Goal: Task Accomplishment & Management: Use online tool/utility

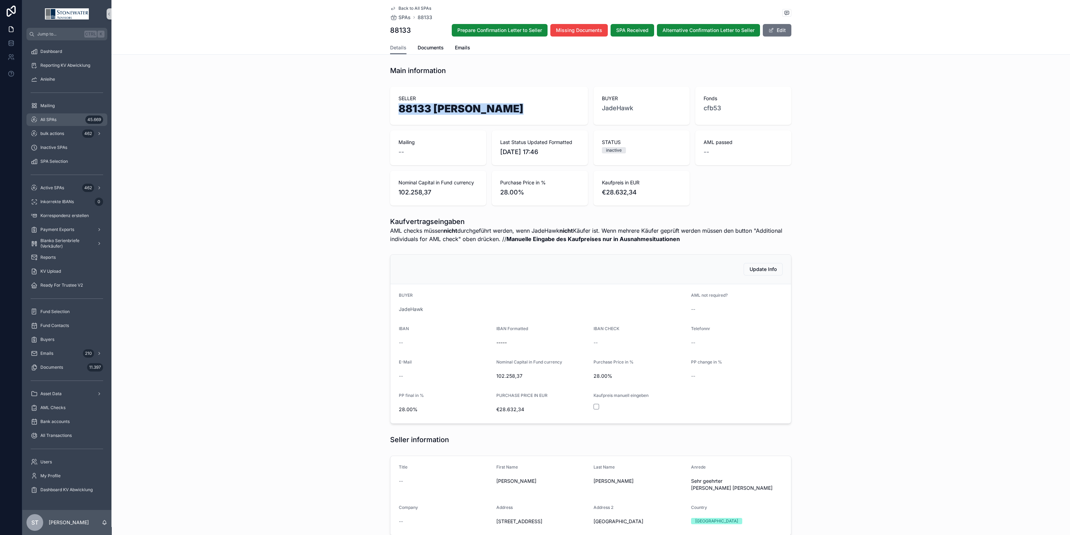
click at [55, 115] on div "All SPAs 45.669" at bounding box center [67, 119] width 72 height 11
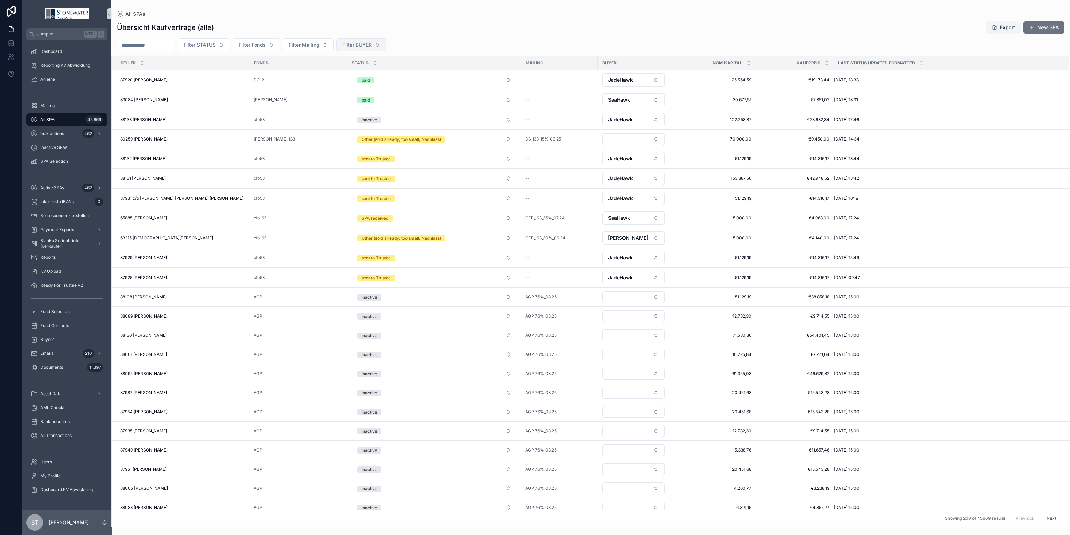
click at [386, 40] on button "Filter BUYER" at bounding box center [360, 44] width 49 height 13
click at [371, 84] on div "HarVest 1" at bounding box center [376, 84] width 84 height 11
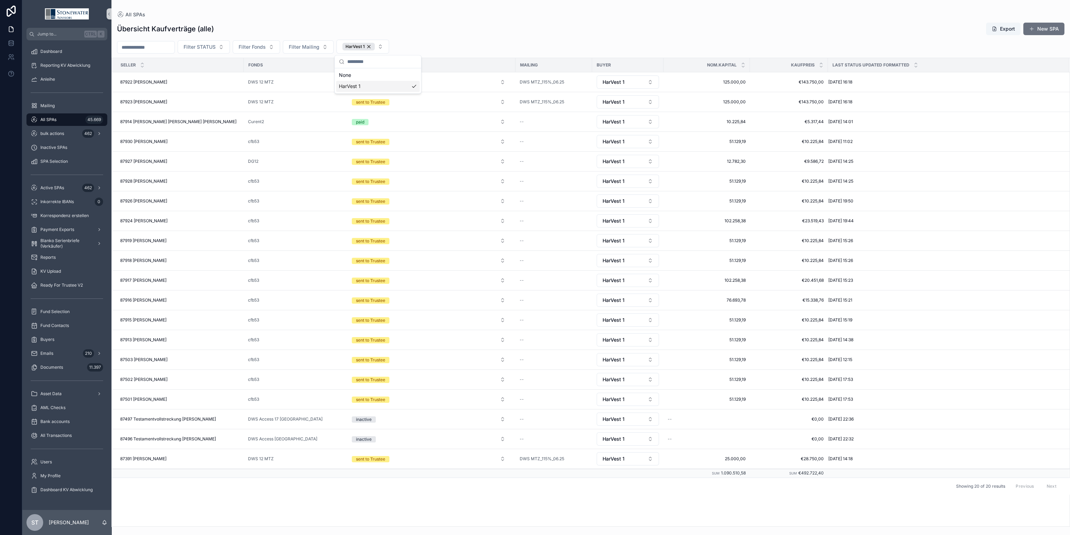
click at [495, 44] on div "Filter STATUS Filter Fonds Filter Mailing HarVest 1" at bounding box center [590, 47] width 958 height 14
click at [230, 44] on button "Filter STATUS" at bounding box center [204, 46] width 52 height 13
click at [229, 133] on div "sent to Trustee" at bounding box center [219, 130] width 84 height 11
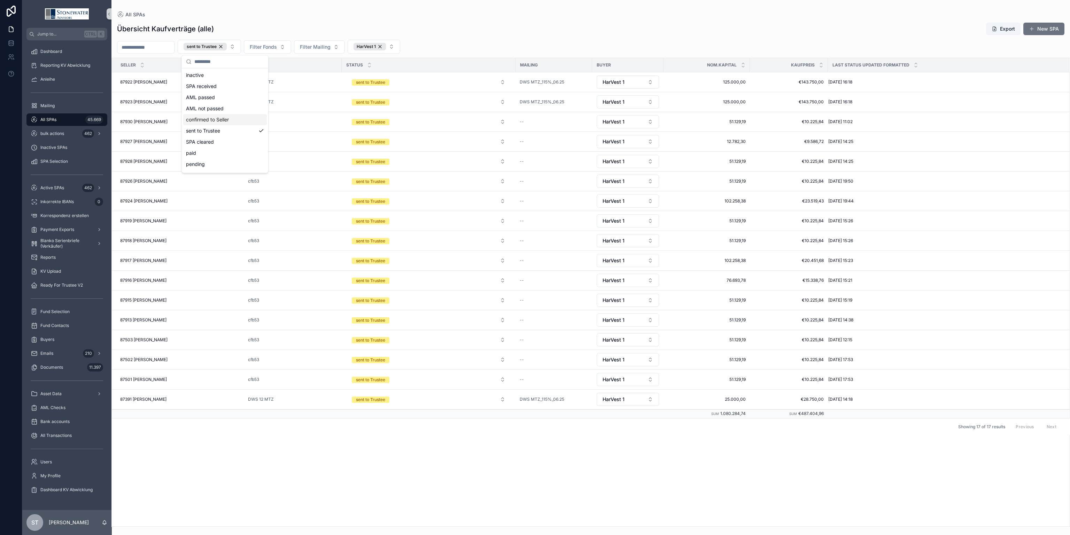
click at [183, 489] on div "SELLER Fonds STATUS Mailing BUYER Nom.Kapital Kaufpreis Last Status Updated For…" at bounding box center [590, 292] width 957 height 469
click at [188, 346] on td "87503 [PERSON_NAME] 87503 [PERSON_NAME]" at bounding box center [178, 340] width 132 height 20
click at [500, 345] on button "sent to Trustee" at bounding box center [428, 340] width 165 height 13
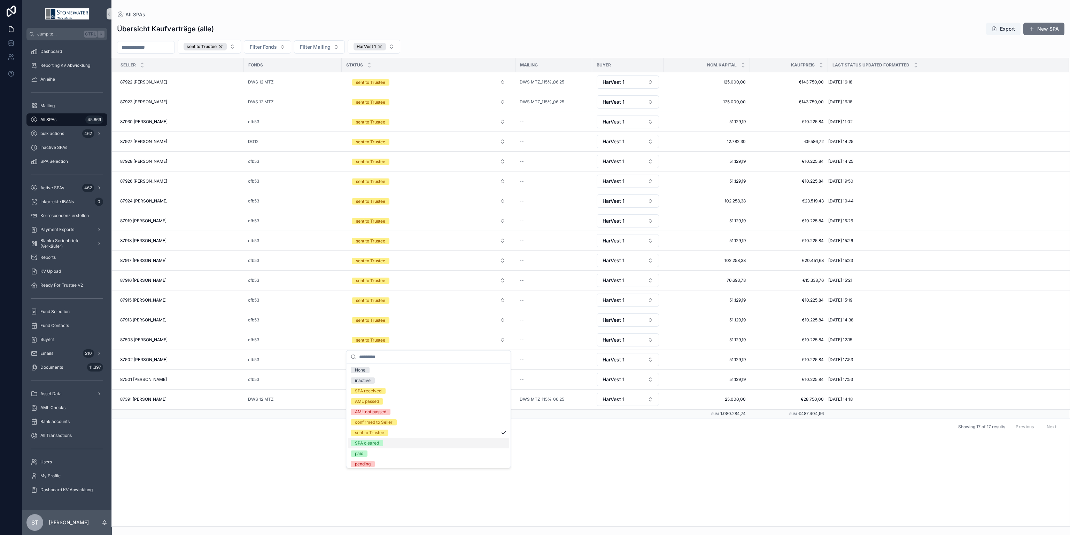
click at [446, 442] on div "SPA cleared" at bounding box center [428, 443] width 161 height 10
click at [504, 381] on button "sent to Trustee" at bounding box center [428, 380] width 165 height 13
click at [455, 486] on div "SPA cleared" at bounding box center [428, 483] width 161 height 10
click at [503, 326] on button "sent to Trustee" at bounding box center [428, 320] width 165 height 13
click at [449, 423] on div "SPA cleared" at bounding box center [428, 423] width 161 height 10
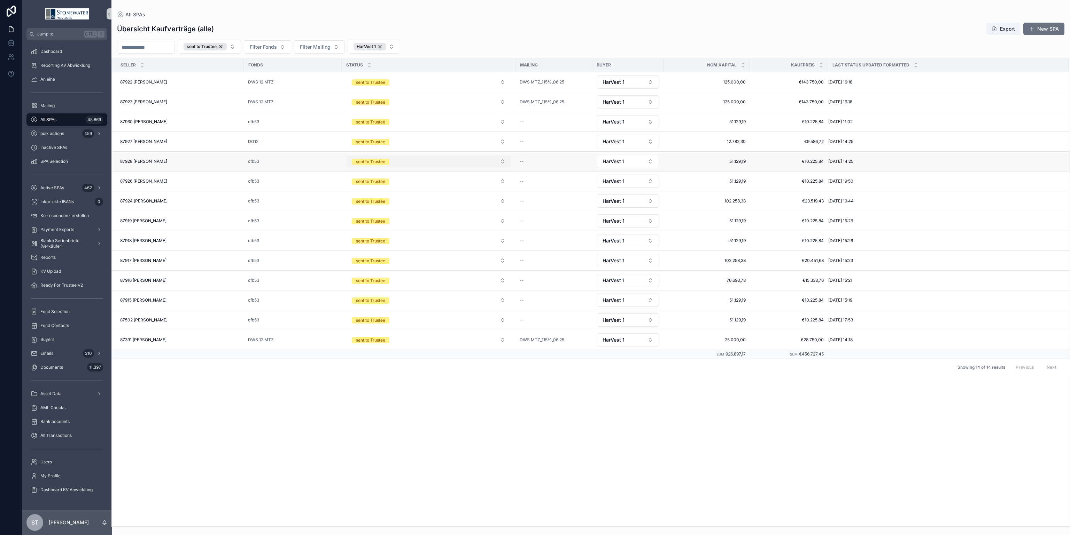
click at [505, 163] on button "sent to Trustee" at bounding box center [428, 161] width 165 height 13
click at [450, 262] on div "SPA cleared" at bounding box center [428, 263] width 161 height 10
click at [499, 284] on button "sent to Trustee" at bounding box center [428, 280] width 165 height 13
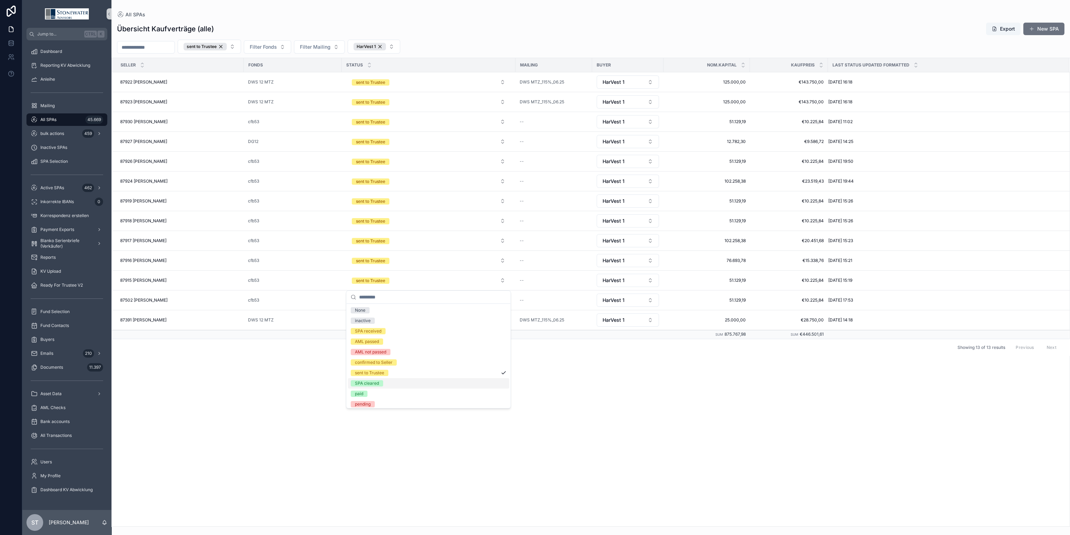
click at [446, 382] on div "SPA cleared" at bounding box center [428, 383] width 161 height 10
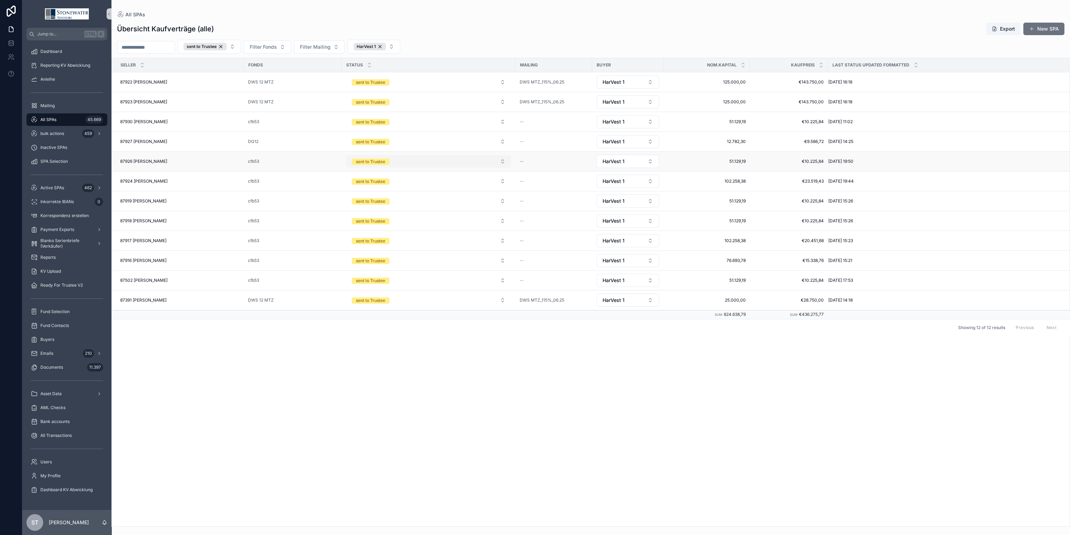
click at [499, 161] on button "sent to Trustee" at bounding box center [428, 161] width 165 height 13
click at [440, 263] on div "SPA cleared" at bounding box center [428, 263] width 161 height 10
click at [503, 162] on button "sent to Trustee" at bounding box center [428, 161] width 165 height 13
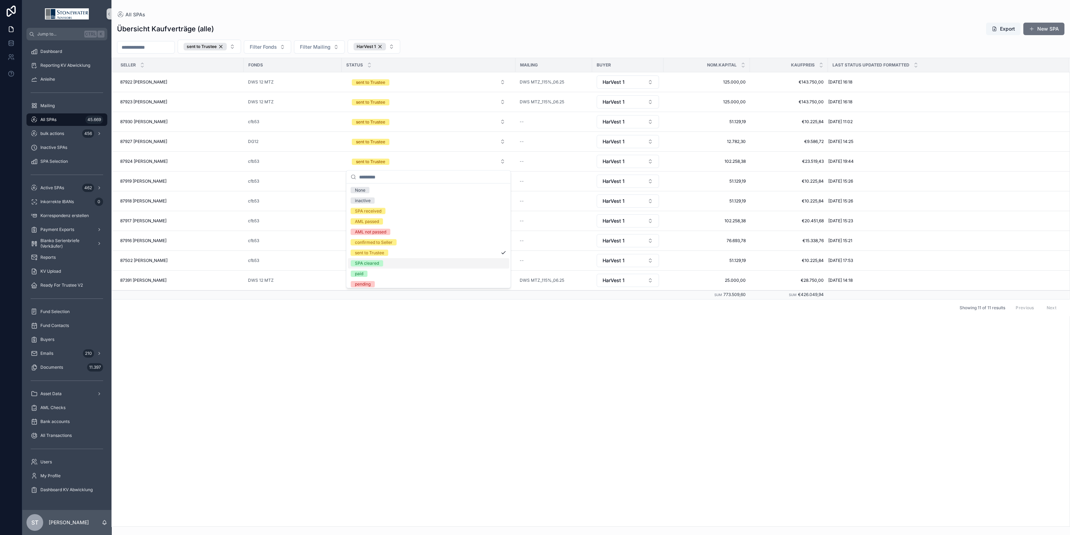
click at [461, 265] on div "SPA cleared" at bounding box center [428, 263] width 161 height 10
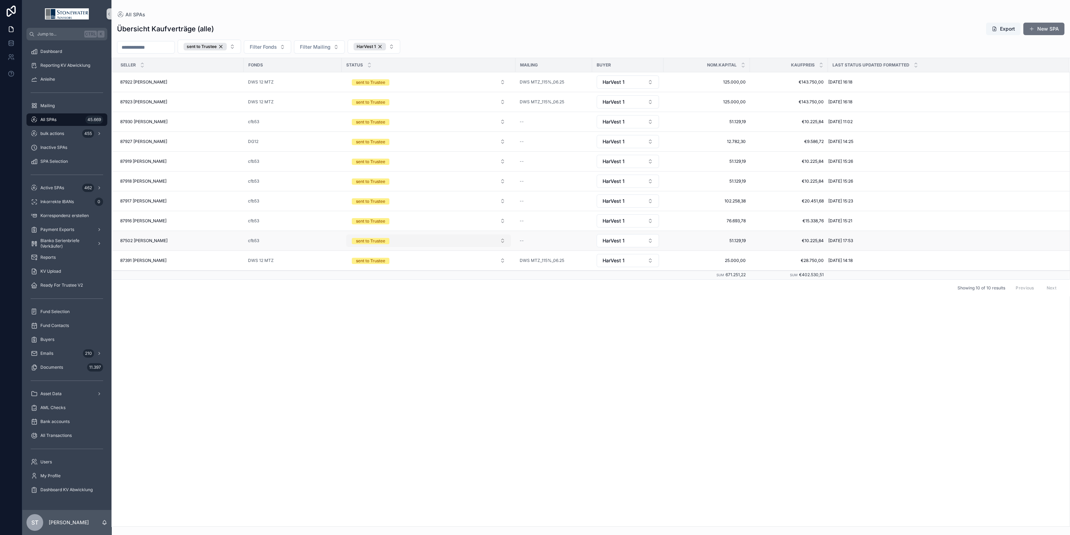
click at [505, 245] on button "sent to Trustee" at bounding box center [428, 241] width 165 height 13
click at [430, 344] on div "SPA cleared" at bounding box center [428, 343] width 161 height 10
click at [503, 161] on button "sent to Trustee" at bounding box center [428, 161] width 165 height 13
click at [459, 264] on div "SPA cleared" at bounding box center [428, 263] width 161 height 10
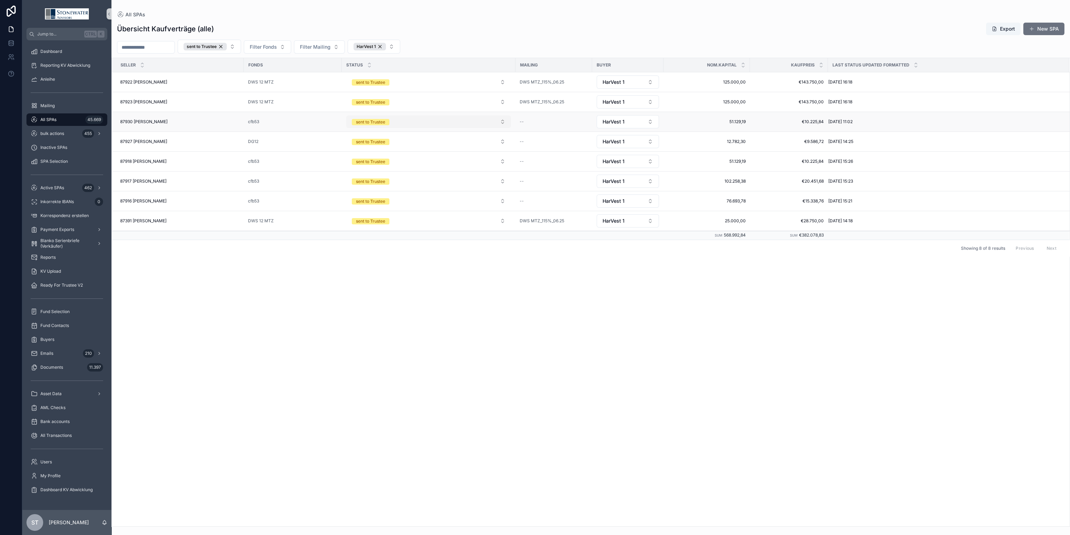
click at [501, 122] on button "sent to Trustee" at bounding box center [428, 122] width 165 height 13
click at [460, 227] on div "SPA cleared" at bounding box center [428, 223] width 161 height 10
click at [505, 145] on button "sent to Trustee" at bounding box center [428, 141] width 165 height 13
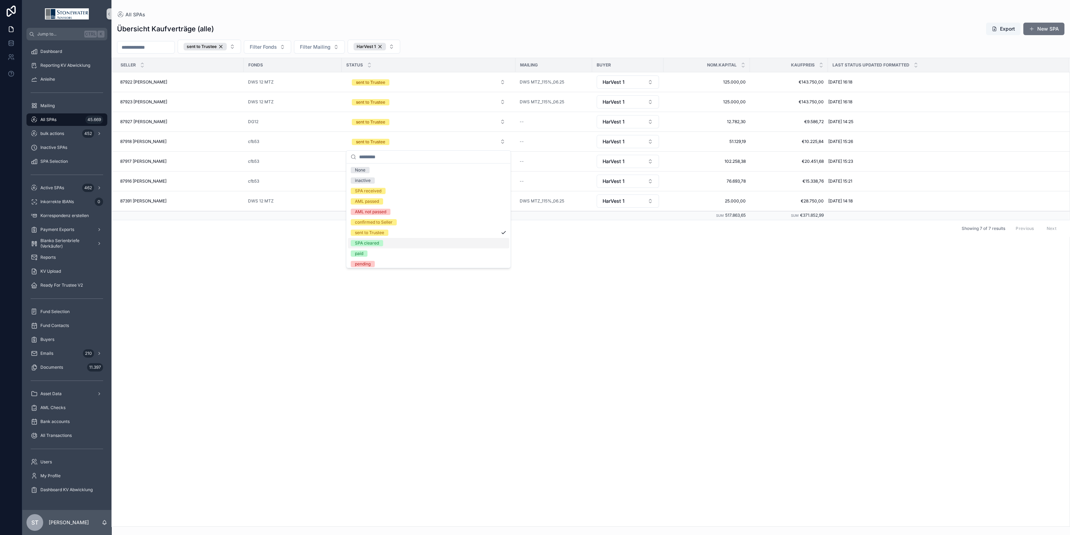
click at [452, 240] on div "SPA cleared" at bounding box center [428, 243] width 161 height 10
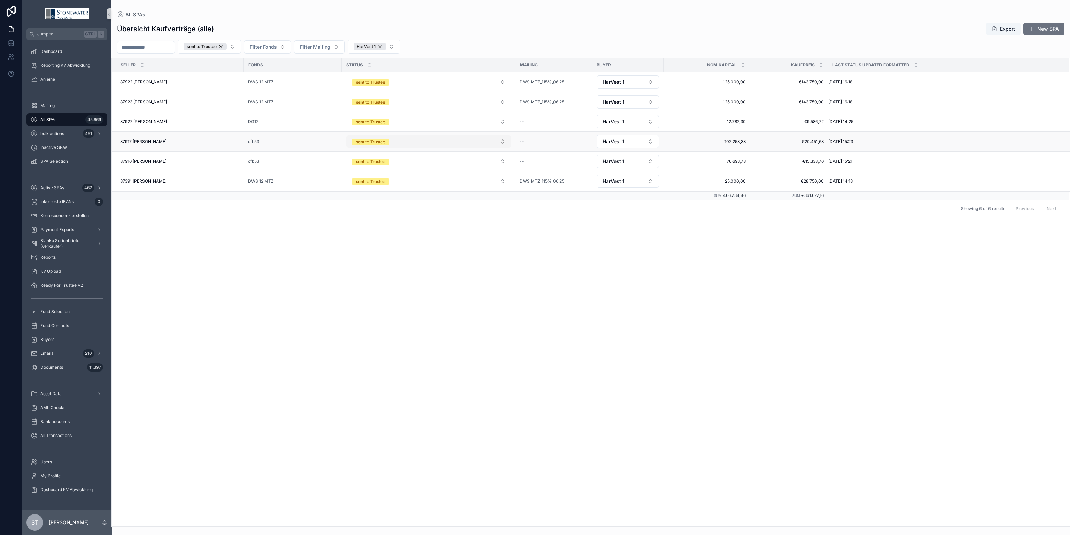
click at [499, 144] on button "sent to Trustee" at bounding box center [428, 141] width 165 height 13
click at [423, 243] on div "SPA cleared" at bounding box center [428, 243] width 161 height 10
click at [500, 141] on button "sent to Trustee" at bounding box center [428, 141] width 165 height 13
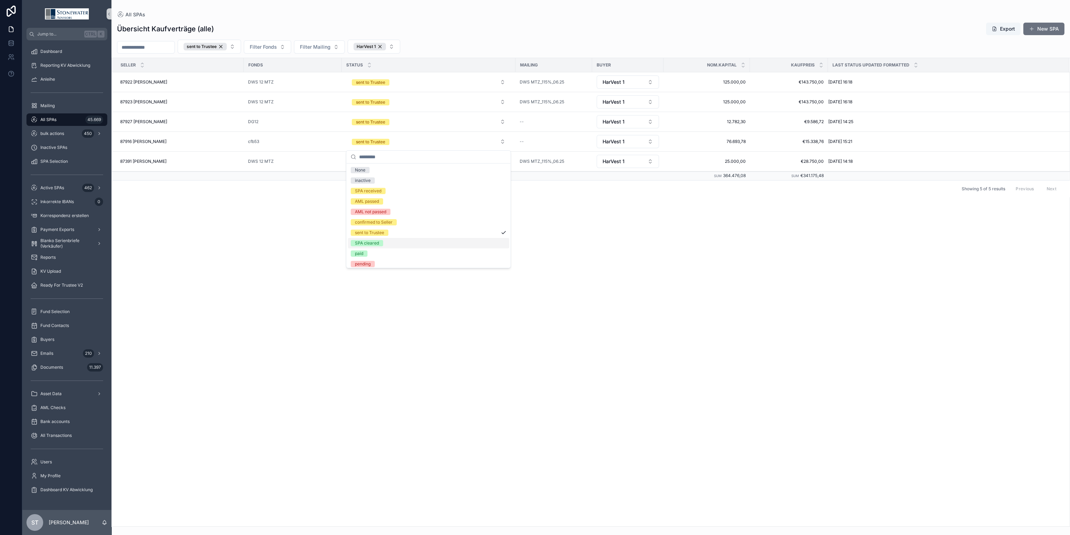
click at [448, 243] on div "SPA cleared" at bounding box center [428, 243] width 161 height 10
click at [218, 144] on div "87391 [PERSON_NAME] 87391 [PERSON_NAME]" at bounding box center [179, 142] width 119 height 6
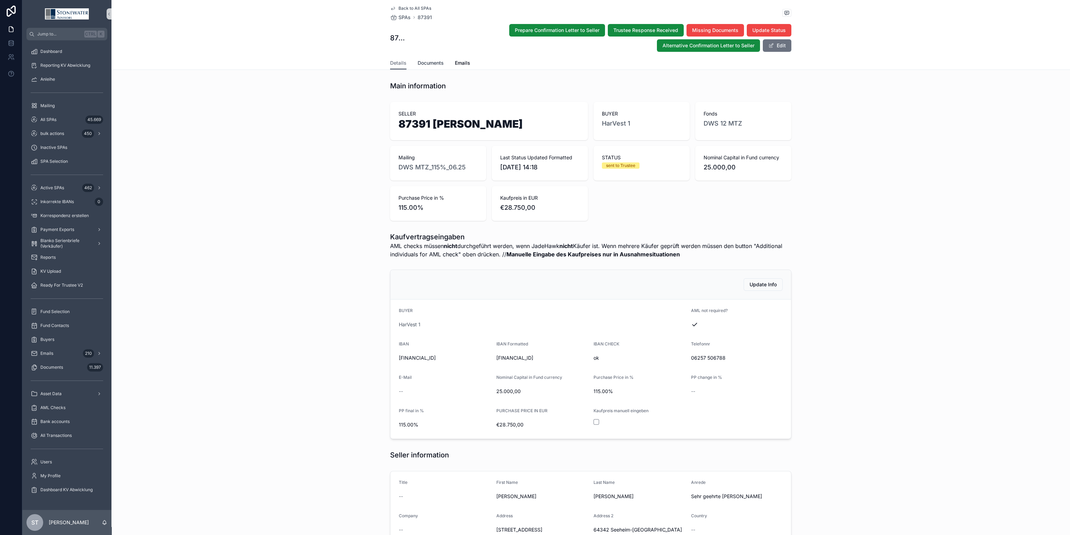
click at [434, 65] on span "Documents" at bounding box center [430, 63] width 26 height 7
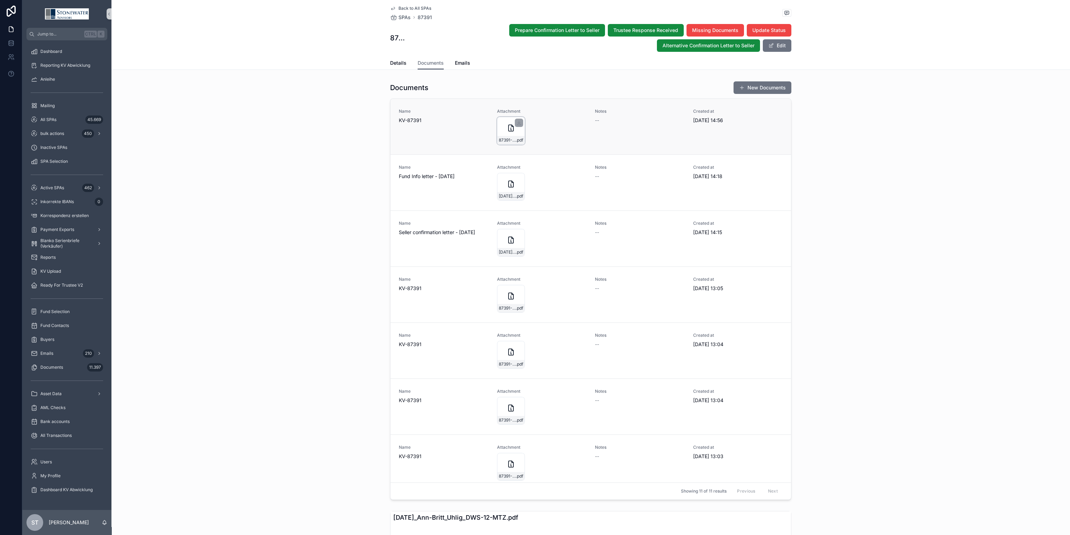
click at [497, 132] on div "87391-[PERSON_NAME]-12-MTZ_HarVest-1_KV_23_06_2025 .pdf" at bounding box center [511, 131] width 28 height 28
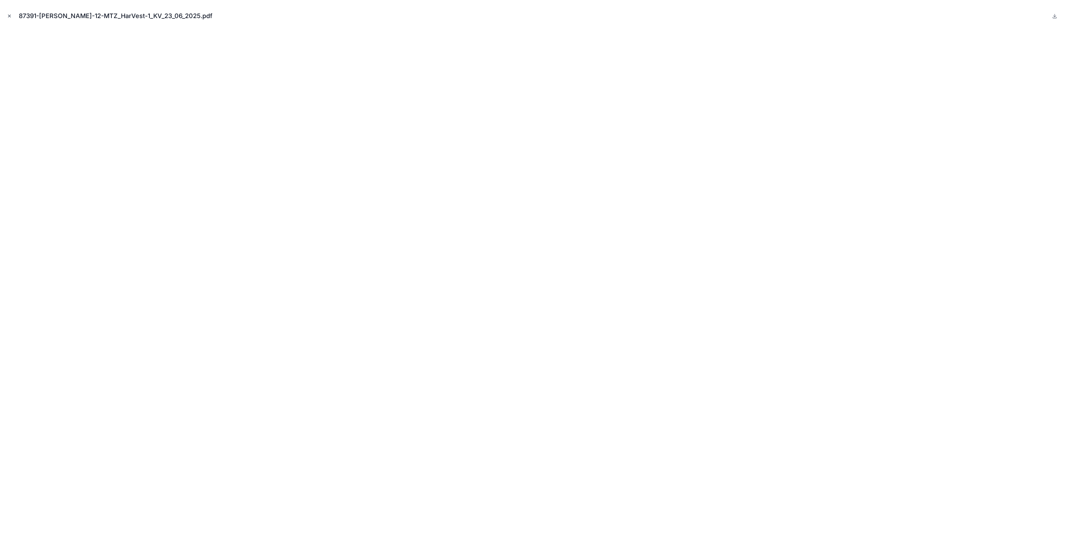
click at [10, 18] on button "Close modal" at bounding box center [10, 16] width 8 height 8
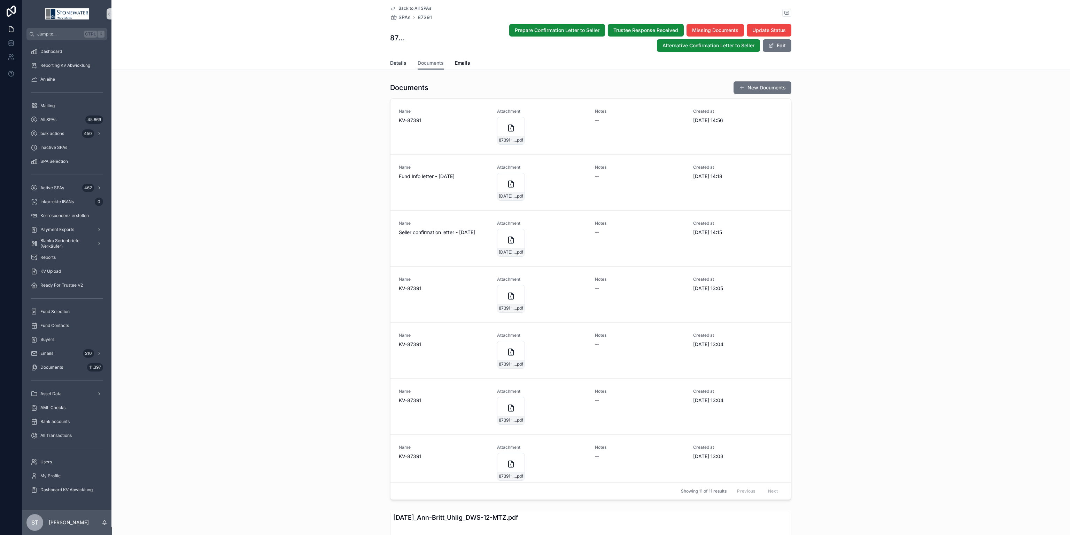
click at [399, 61] on span "Details" at bounding box center [398, 63] width 16 height 7
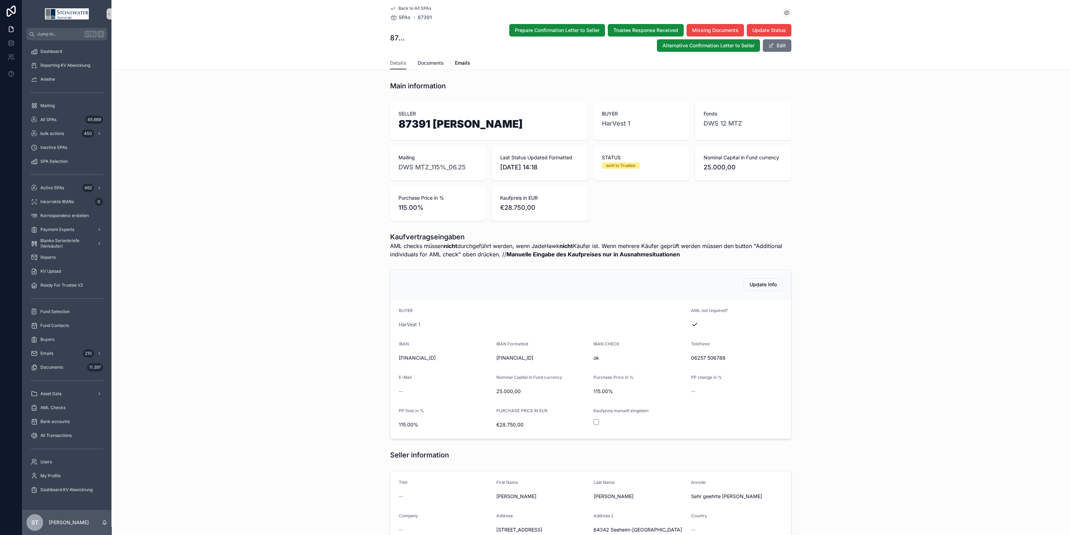
click at [433, 65] on span "Documents" at bounding box center [430, 63] width 26 height 7
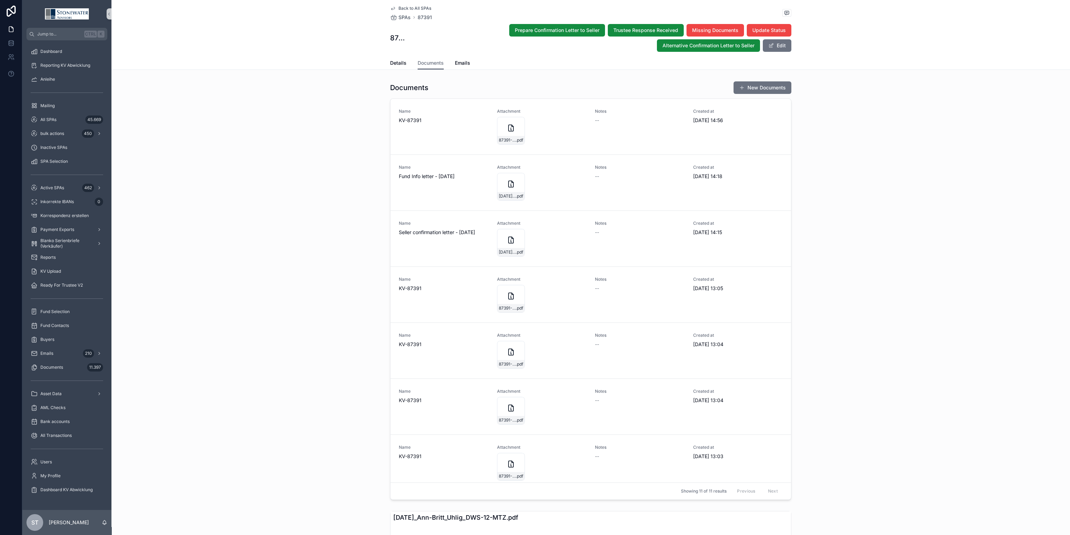
click at [404, 6] on span "Back to All SPAs" at bounding box center [414, 9] width 33 height 6
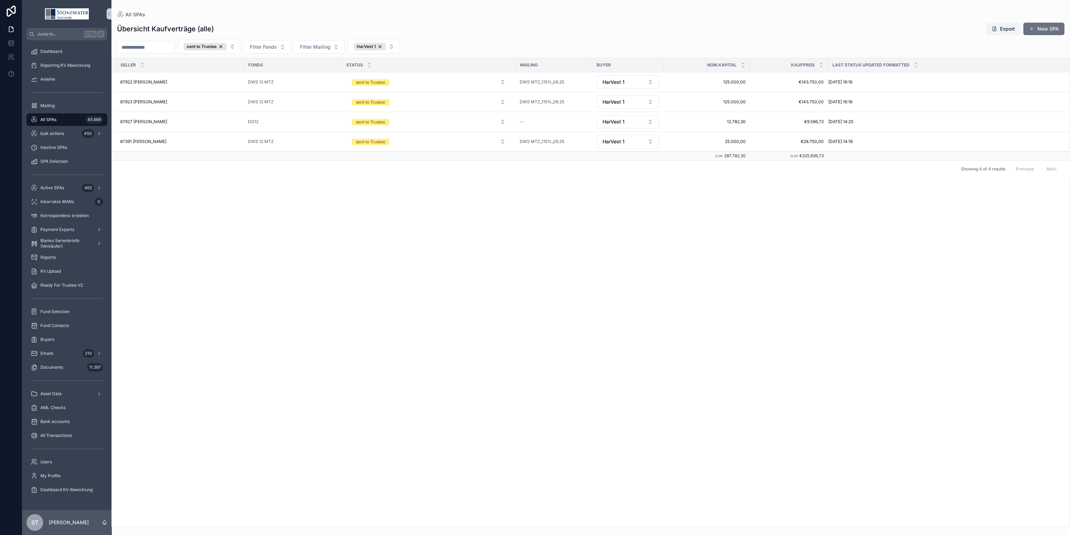
click at [56, 123] on div "All SPAs 45.669" at bounding box center [67, 119] width 72 height 11
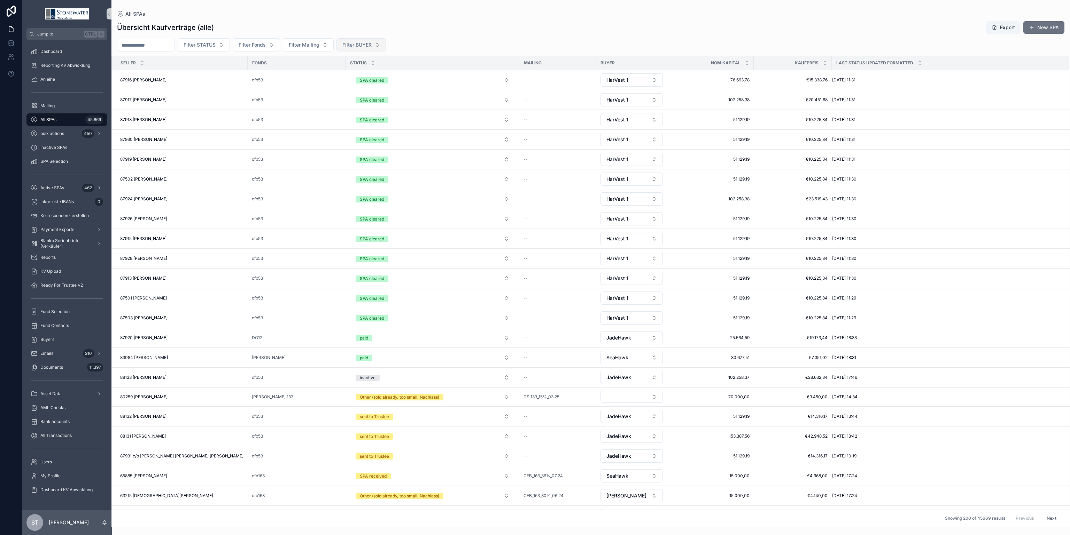
click at [374, 48] on button "Filter BUYER" at bounding box center [360, 44] width 49 height 13
click at [357, 88] on div "HarVest 1" at bounding box center [376, 84] width 84 height 11
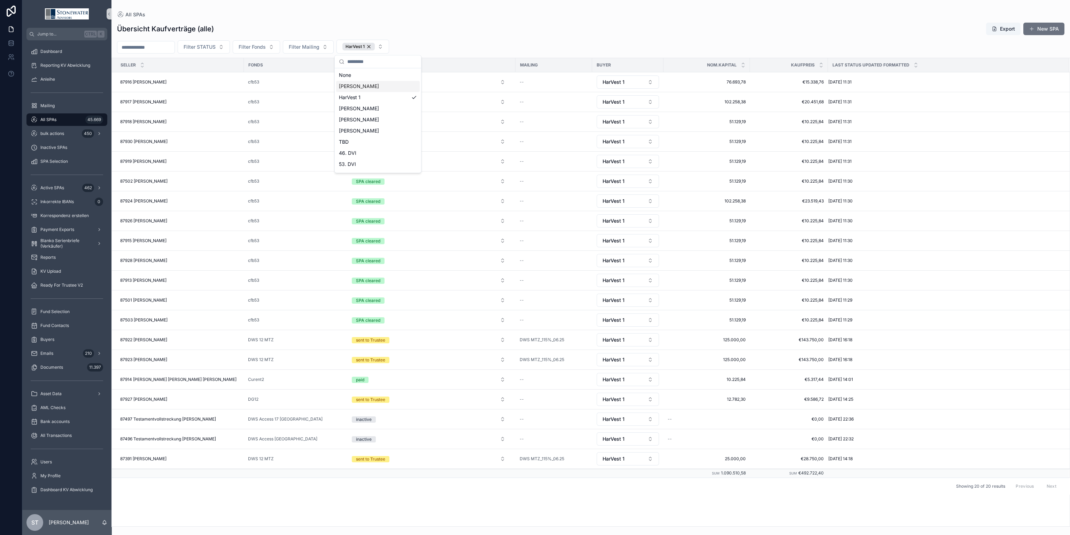
click at [489, 42] on div "Filter STATUS Filter Fonds Filter Mailing HarVest 1" at bounding box center [590, 47] width 958 height 14
click at [230, 47] on button "Filter STATUS" at bounding box center [204, 46] width 52 height 13
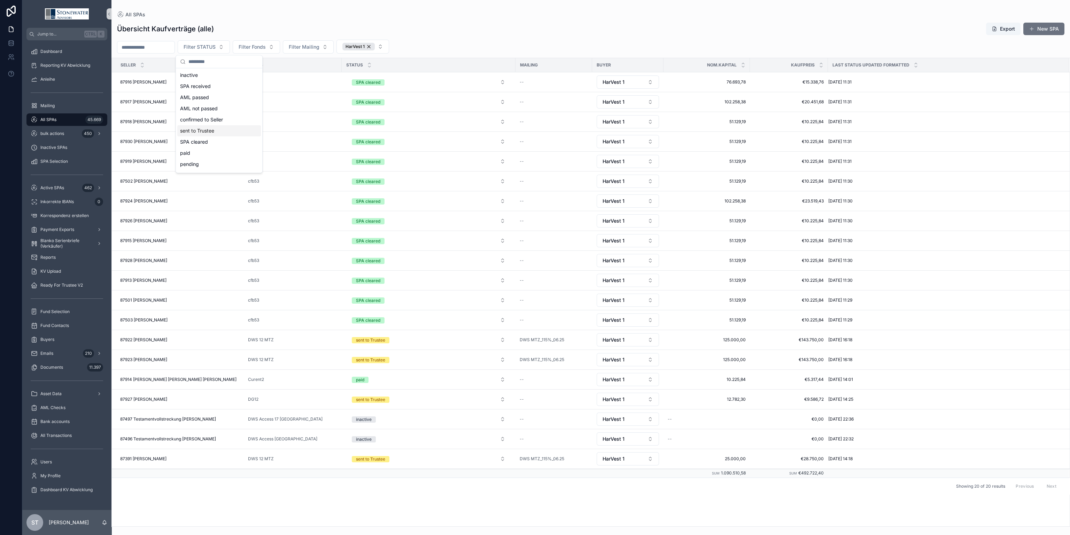
click at [216, 130] on div "sent to Trustee" at bounding box center [219, 130] width 84 height 11
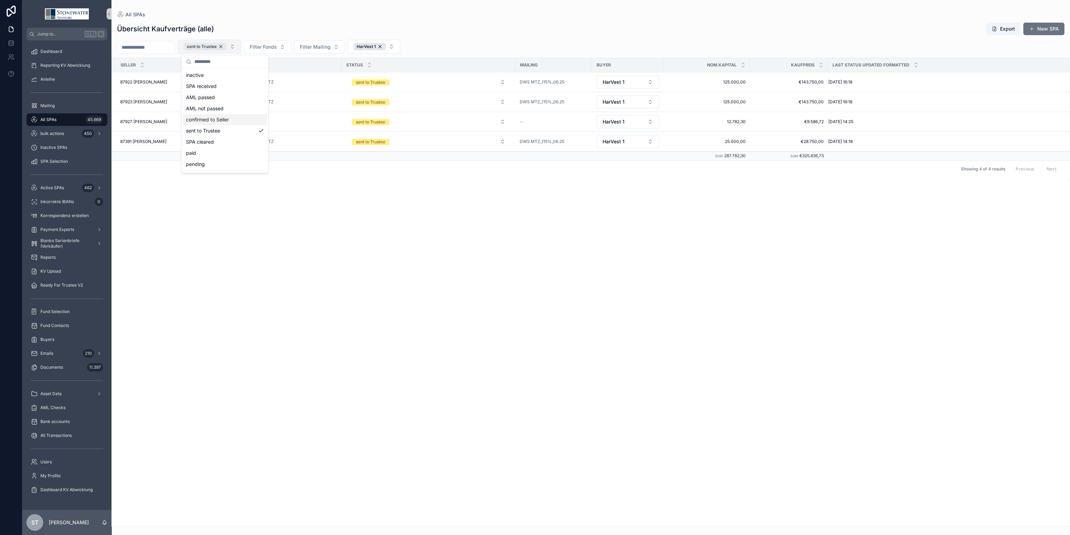
click at [227, 47] on div "sent to Trustee" at bounding box center [204, 47] width 43 height 8
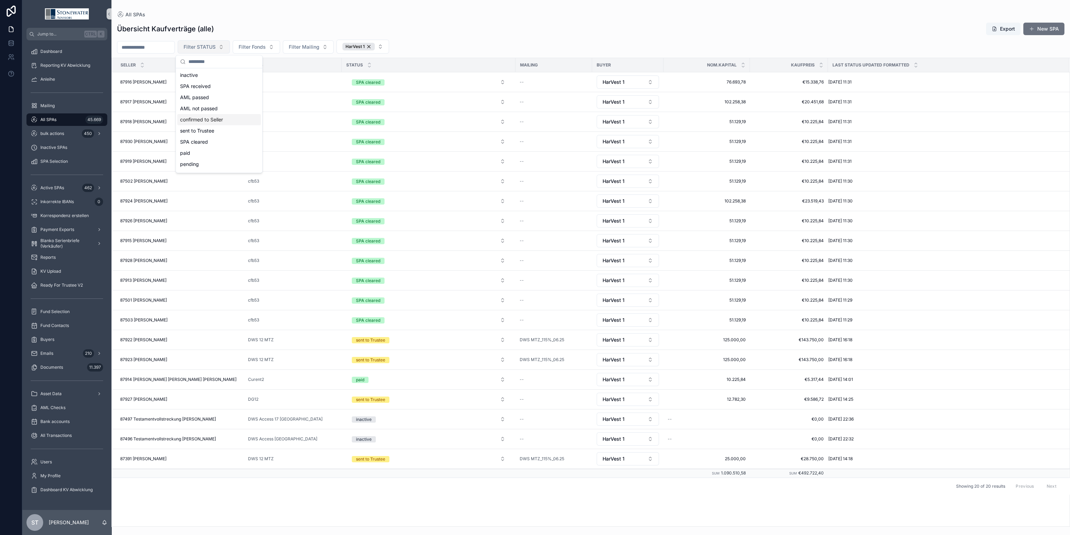
click at [230, 46] on button "Filter STATUS" at bounding box center [204, 46] width 52 height 13
click at [217, 141] on div "SPA cleared" at bounding box center [219, 141] width 84 height 11
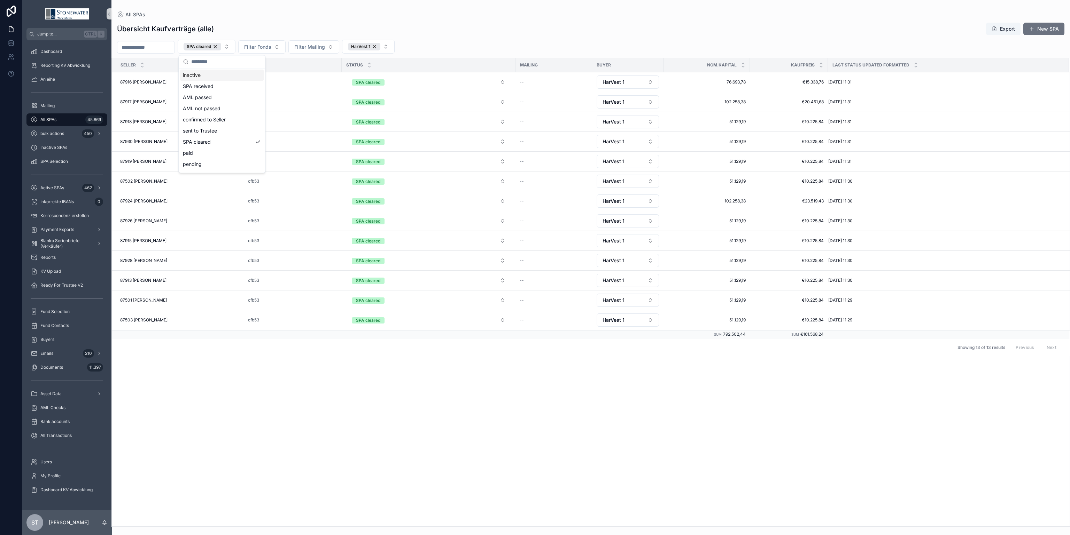
click at [301, 361] on div "SELLER Fonds STATUS Mailing BUYER Nom.Kapital Kaufpreis Last Status Updated For…" at bounding box center [590, 292] width 957 height 469
click at [200, 82] on div "87916 [PERSON_NAME] 87916 [PERSON_NAME]" at bounding box center [179, 82] width 119 height 6
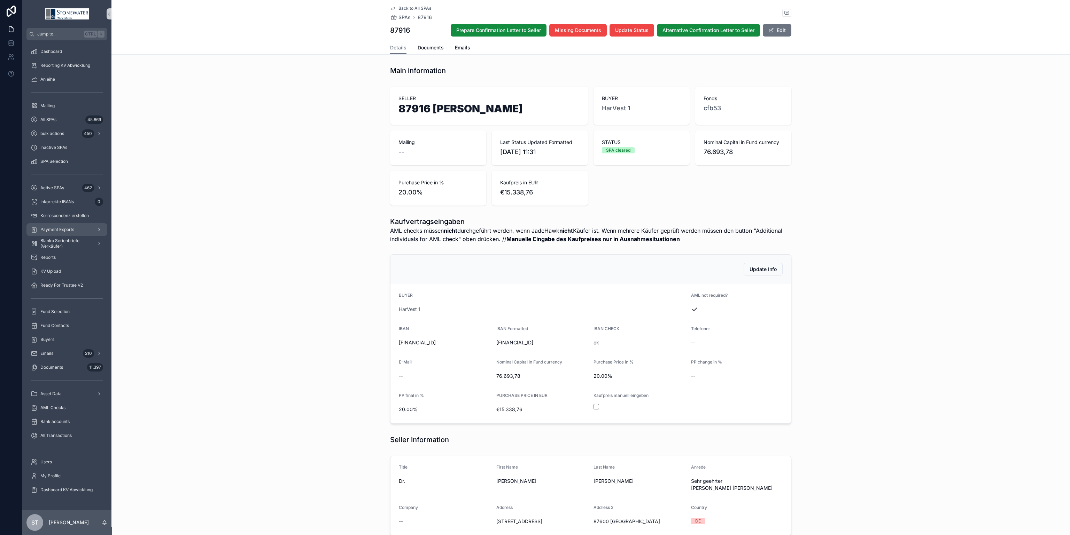
click at [73, 228] on span "Payment Exports" at bounding box center [57, 230] width 34 height 6
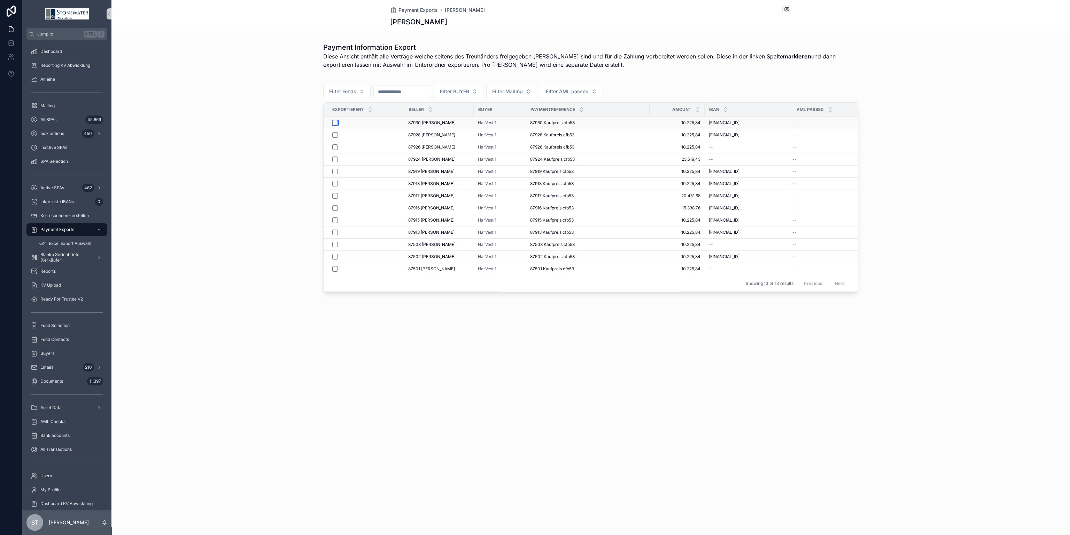
click at [335, 125] on button "scrollable content" at bounding box center [335, 123] width 6 height 6
click at [334, 138] on button "scrollable content" at bounding box center [335, 135] width 6 height 6
drag, startPoint x: 334, startPoint y: 138, endPoint x: 335, endPoint y: 149, distance: 11.2
click at [335, 149] on button "scrollable content" at bounding box center [335, 147] width 6 height 6
click at [335, 162] on button "scrollable content" at bounding box center [335, 160] width 6 height 6
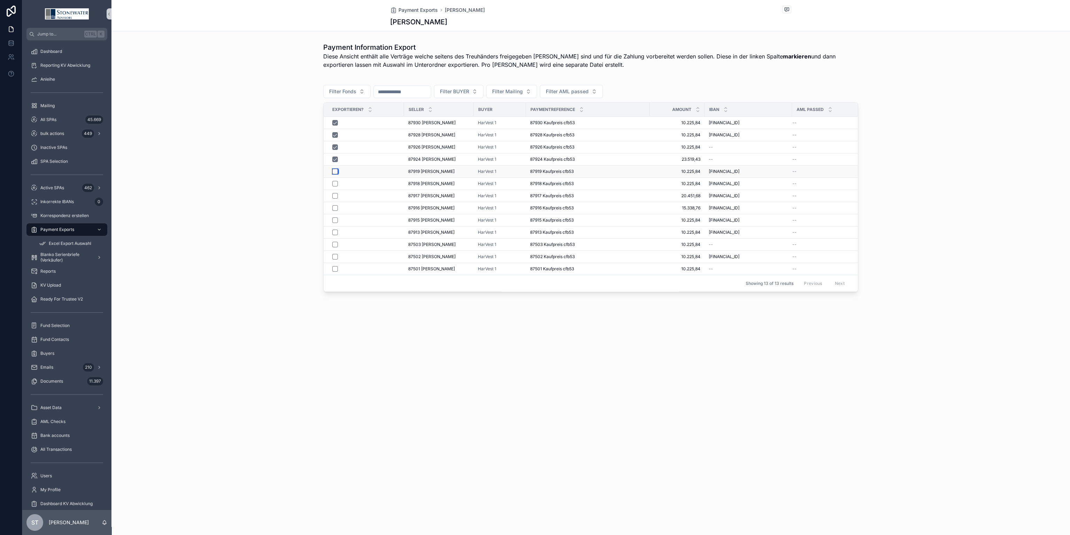
click at [335, 172] on button "scrollable content" at bounding box center [335, 172] width 6 height 6
click at [334, 187] on button "scrollable content" at bounding box center [335, 184] width 6 height 6
click at [334, 199] on button "scrollable content" at bounding box center [335, 196] width 6 height 6
click at [335, 211] on button "scrollable content" at bounding box center [335, 208] width 6 height 6
click at [335, 223] on button "scrollable content" at bounding box center [335, 221] width 6 height 6
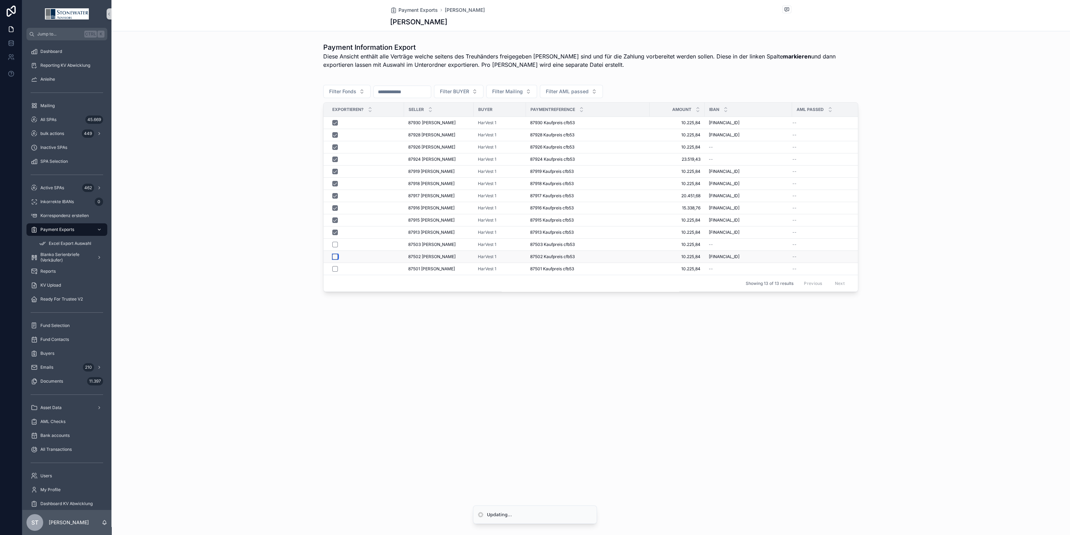
click at [336, 260] on button "scrollable content" at bounding box center [335, 257] width 6 height 6
click at [335, 248] on button "scrollable content" at bounding box center [335, 245] width 6 height 6
click at [334, 272] on button "scrollable content" at bounding box center [335, 269] width 6 height 6
click at [52, 119] on span "All SPAs" at bounding box center [48, 120] width 16 height 6
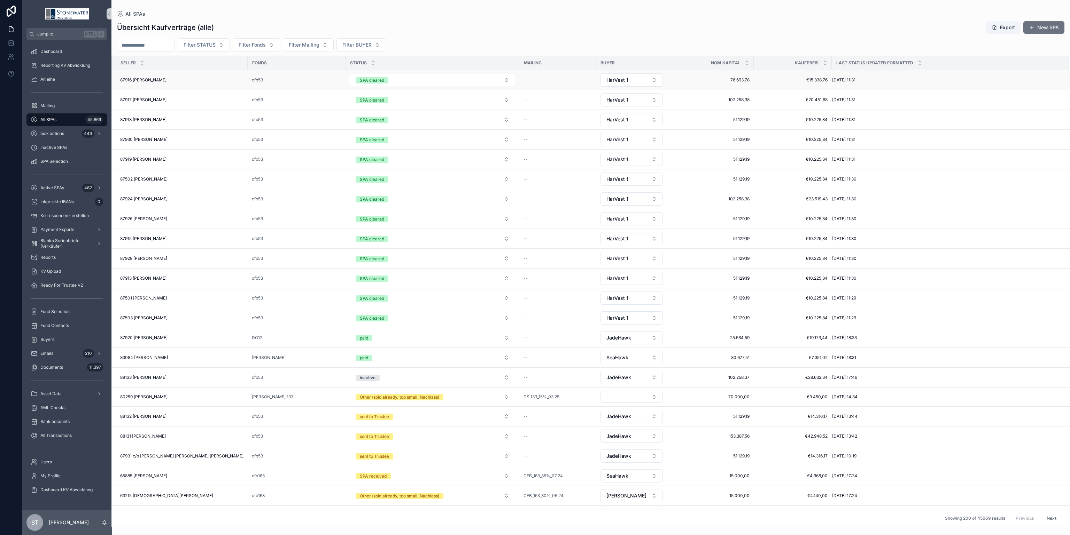
click at [189, 80] on div "87916 [PERSON_NAME] 87916 [PERSON_NAME]" at bounding box center [181, 80] width 123 height 6
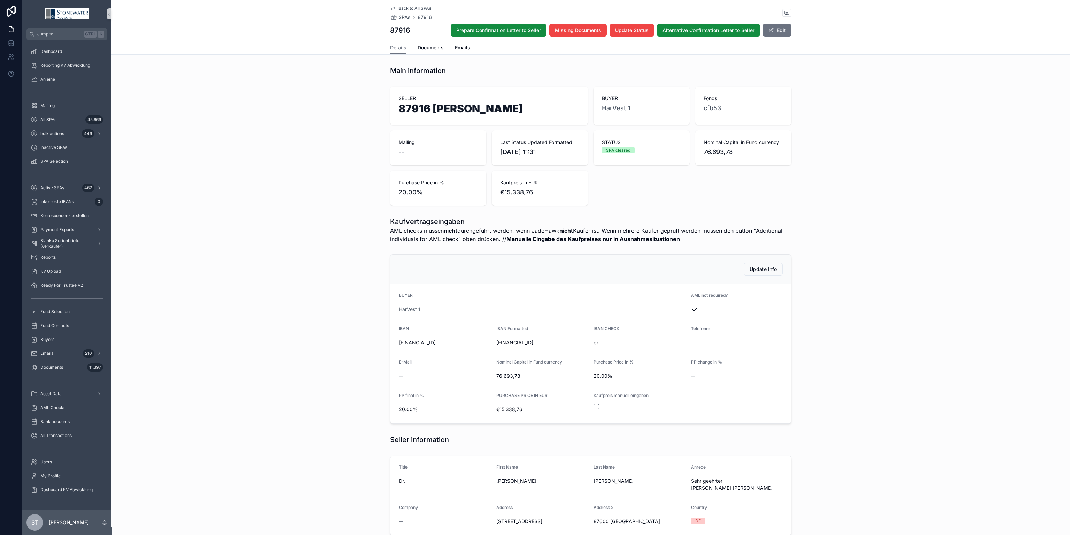
click at [391, 6] on icon "scrollable content" at bounding box center [393, 9] width 6 height 6
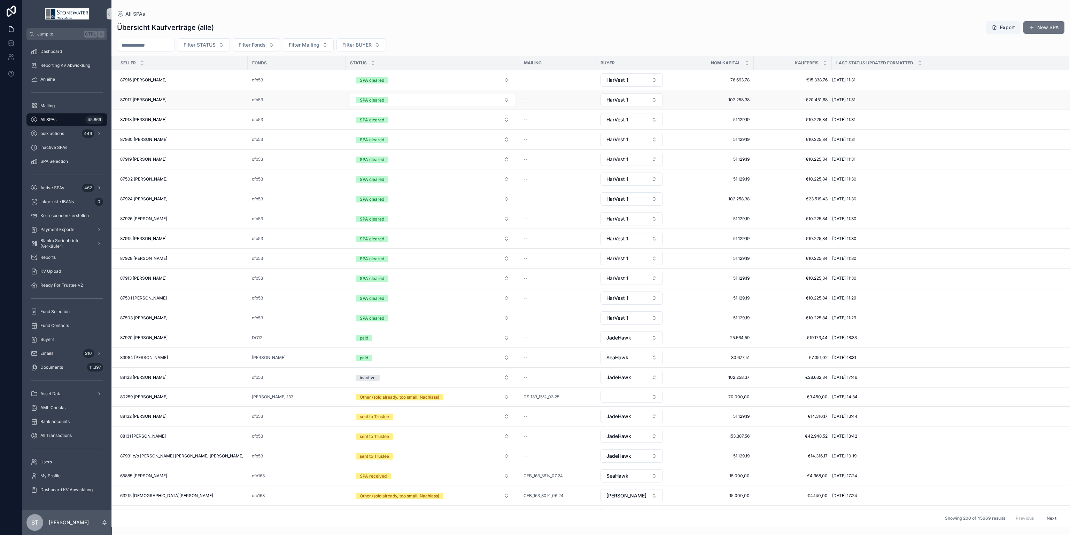
click at [213, 100] on div "87917 [PERSON_NAME] 87917 [PERSON_NAME]" at bounding box center [181, 100] width 123 height 6
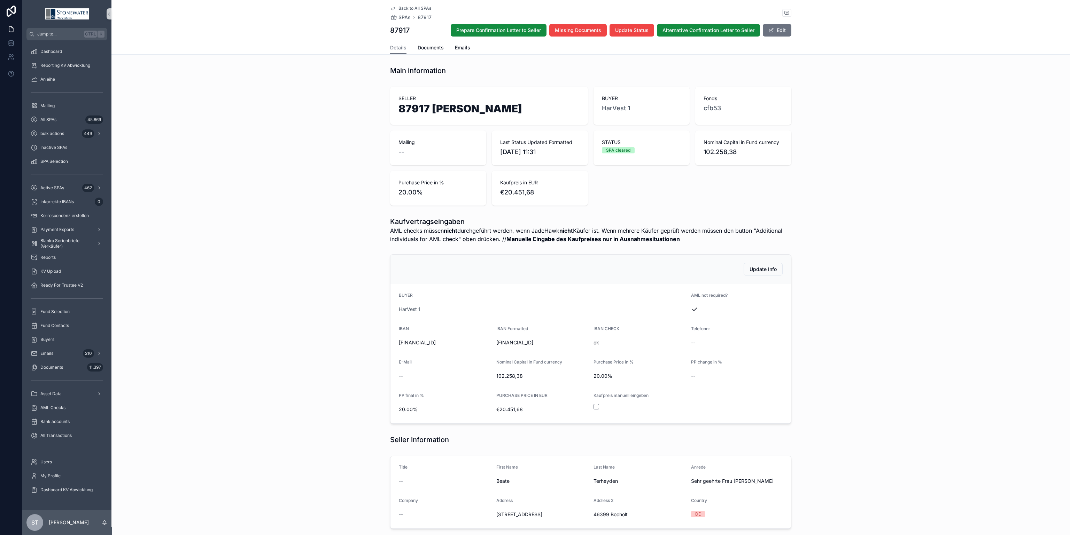
click at [414, 6] on span "Back to All SPAs" at bounding box center [414, 9] width 33 height 6
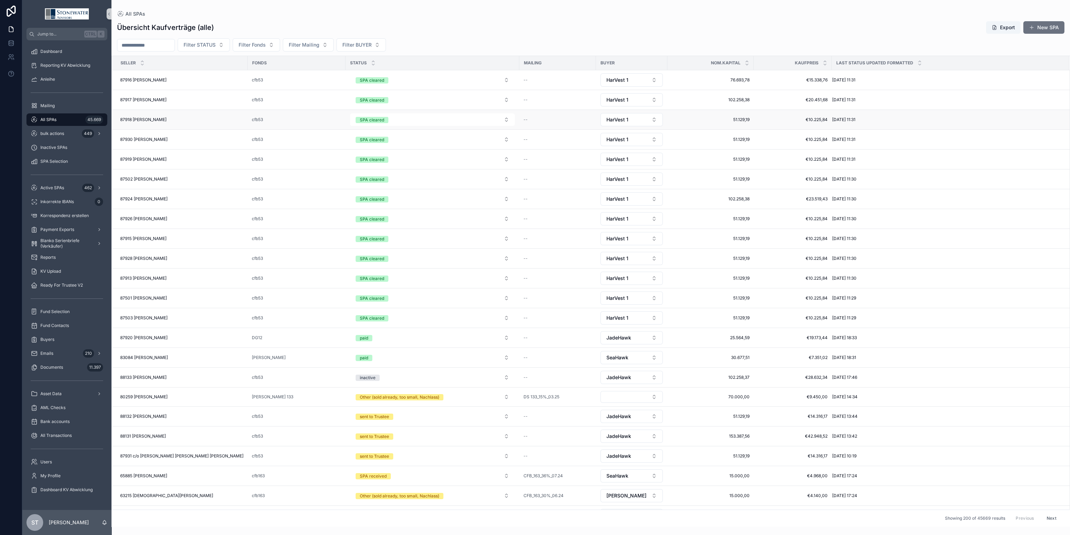
click at [213, 126] on td "87918 [PERSON_NAME] 87918 [PERSON_NAME]" at bounding box center [180, 120] width 136 height 20
click at [214, 123] on td "87918 [PERSON_NAME] 87918 [PERSON_NAME]" at bounding box center [180, 120] width 136 height 20
click at [209, 122] on div "87918 [PERSON_NAME] 87918 [PERSON_NAME]" at bounding box center [181, 120] width 123 height 6
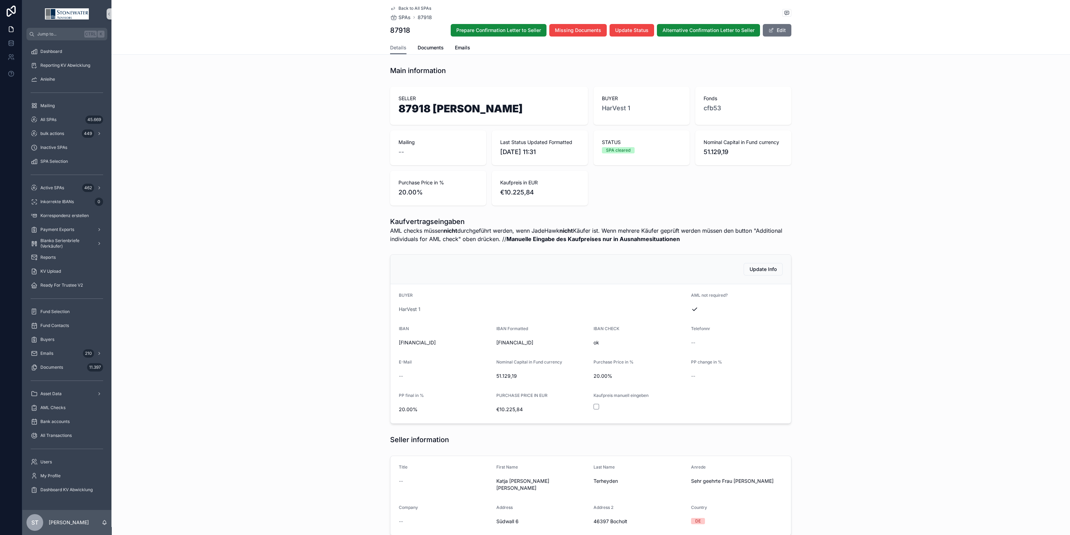
click at [418, 7] on span "Back to All SPAs" at bounding box center [414, 9] width 33 height 6
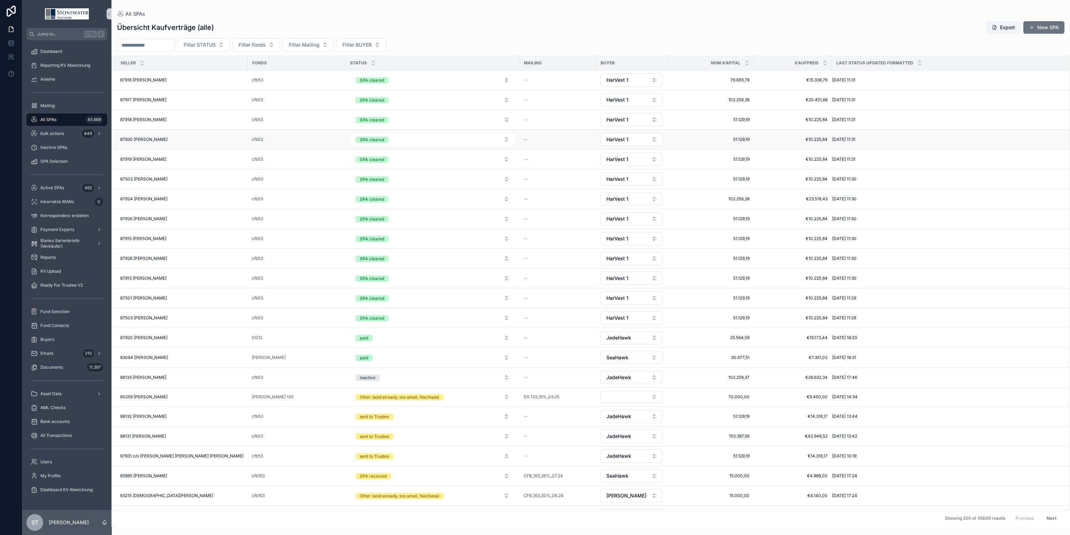
click at [215, 140] on div "87930 [PERSON_NAME] 87930 [PERSON_NAME]" at bounding box center [181, 140] width 123 height 6
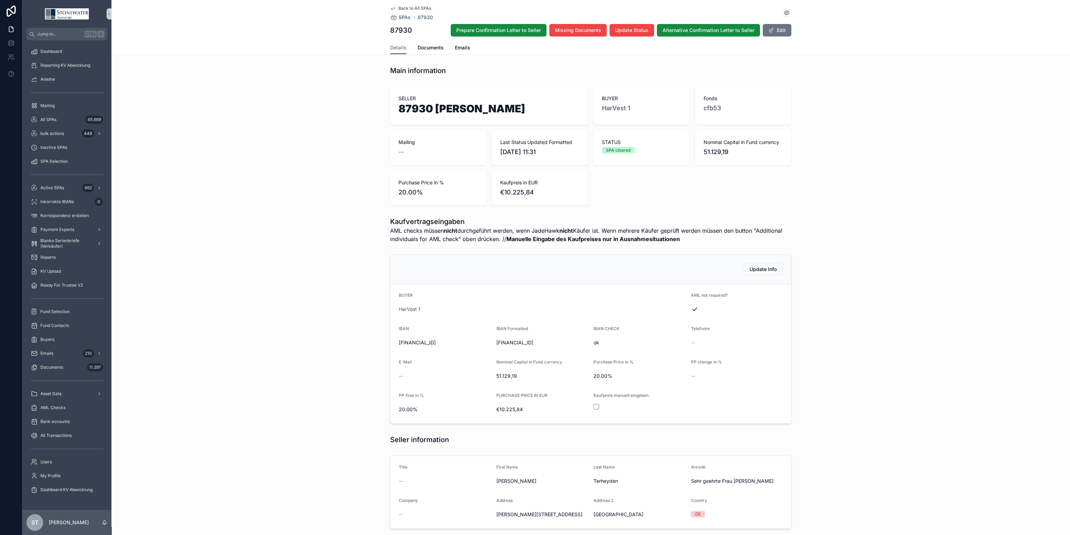
click at [418, 6] on span "Back to All SPAs" at bounding box center [414, 9] width 33 height 6
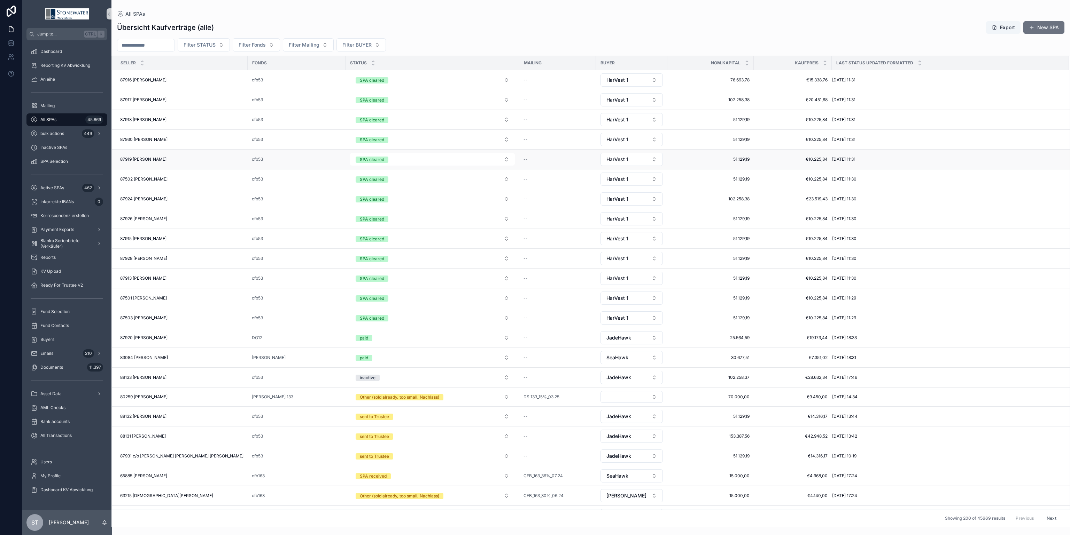
click at [199, 161] on div "87919 [PERSON_NAME] 87919 [PERSON_NAME]" at bounding box center [181, 160] width 123 height 6
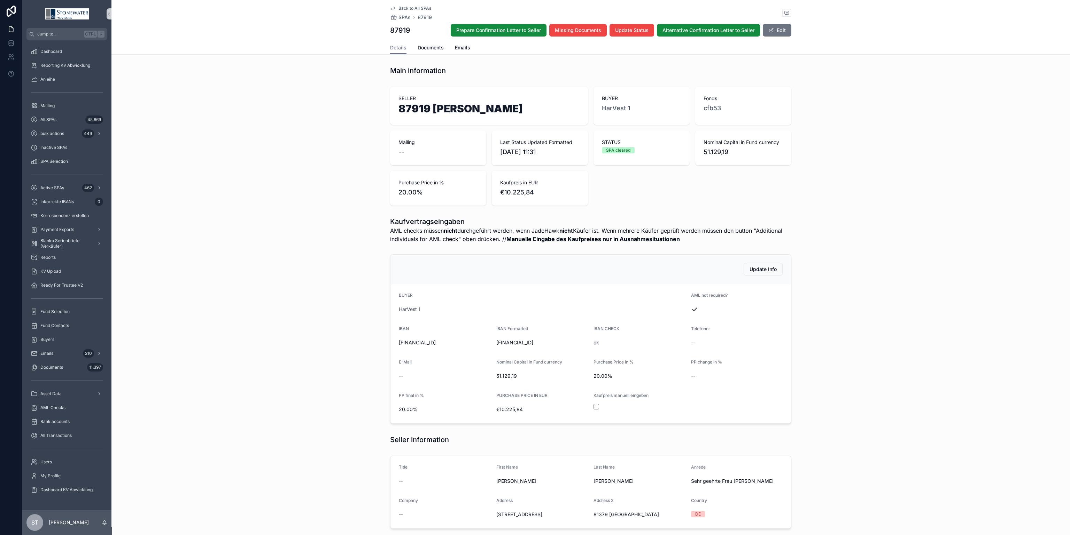
click at [419, 7] on span "Back to All SPAs" at bounding box center [414, 9] width 33 height 6
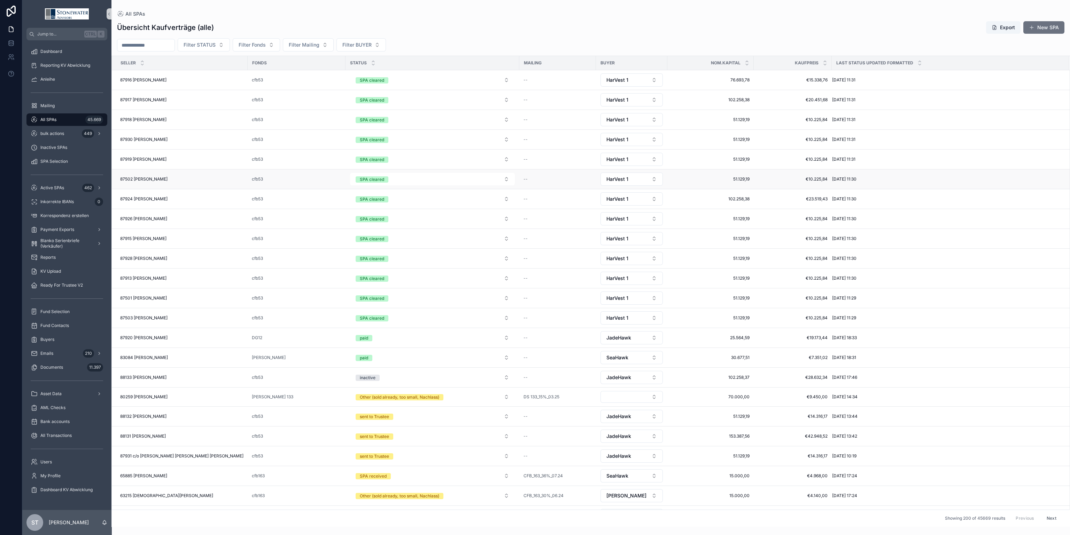
click at [216, 180] on div "87502 [PERSON_NAME] 87502 [PERSON_NAME]" at bounding box center [181, 180] width 123 height 6
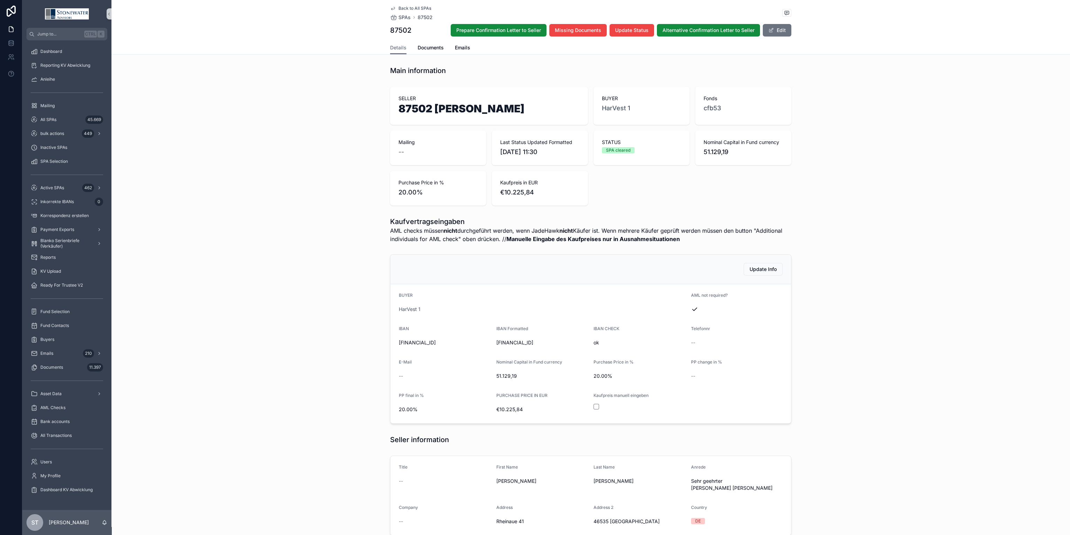
drag, startPoint x: 398, startPoint y: 7, endPoint x: 3, endPoint y: 8, distance: 394.8
click at [398, 7] on span "Back to All SPAs" at bounding box center [414, 9] width 33 height 6
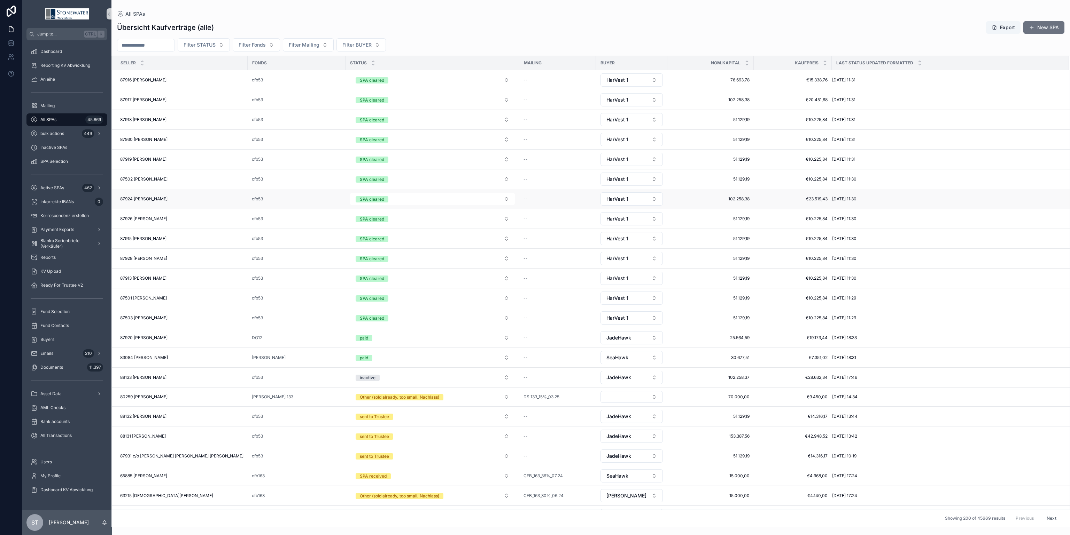
click at [199, 199] on div "87924 [PERSON_NAME] 87924 [PERSON_NAME]" at bounding box center [181, 199] width 123 height 6
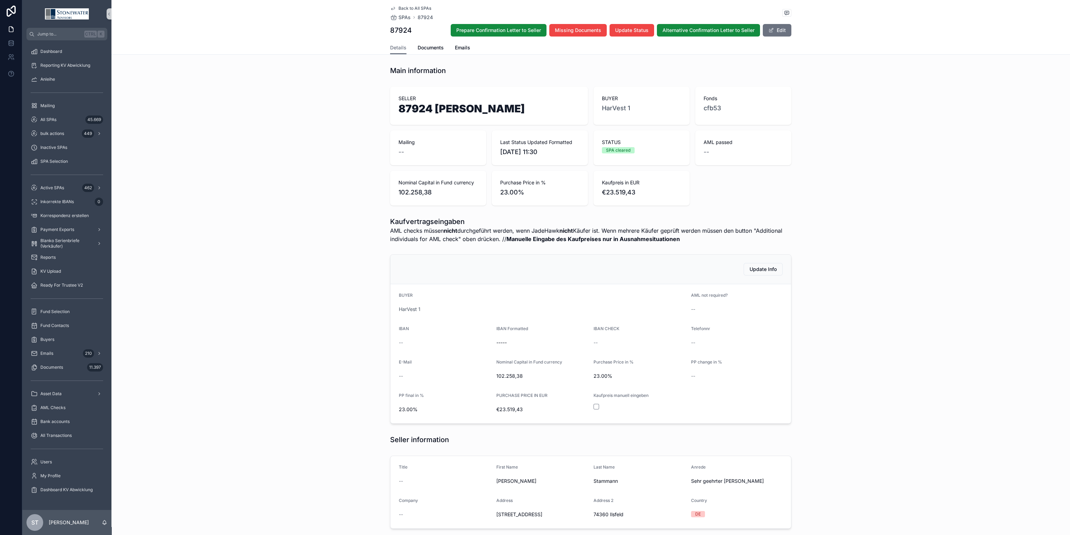
click at [787, 32] on div "Back to All SPAs SPAs 87924 87924 Prepare Confirmation Letter to Seller Missing…" at bounding box center [590, 27] width 958 height 55
click at [784, 29] on button "Edit" at bounding box center [776, 30] width 29 height 13
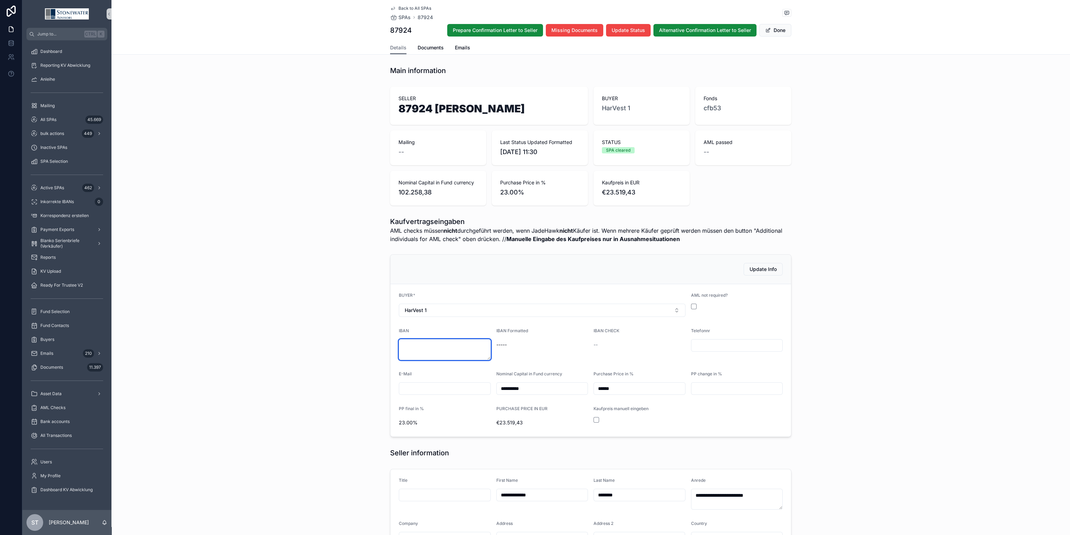
click at [439, 350] on textarea "scrollable content" at bounding box center [445, 349] width 92 height 21
type textarea "**********"
click at [339, 362] on div "**********" at bounding box center [590, 346] width 958 height 188
click at [691, 307] on button "scrollable content" at bounding box center [694, 307] width 6 height 6
click at [783, 26] on button "Done" at bounding box center [775, 30] width 32 height 13
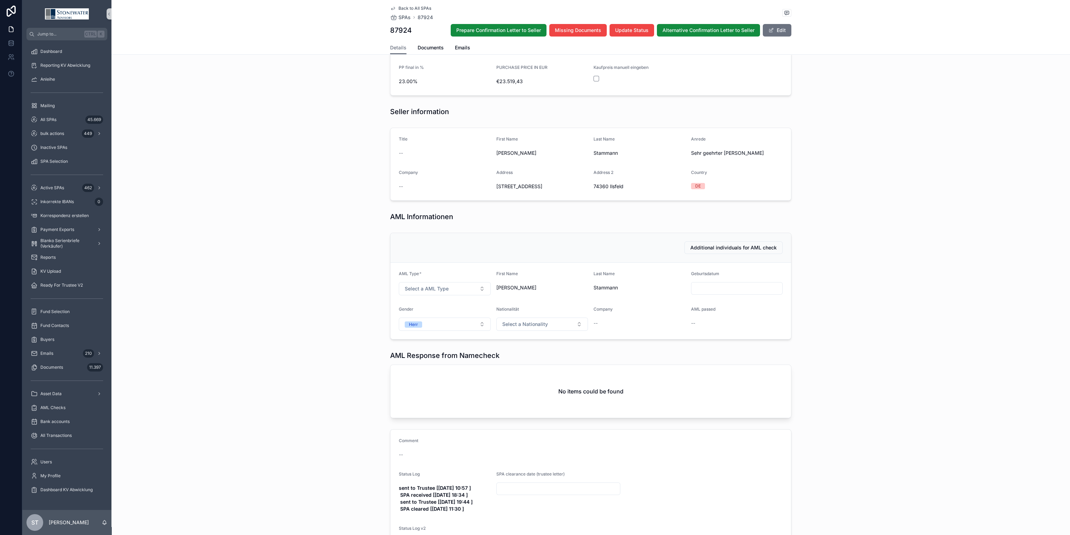
scroll to position [398, 0]
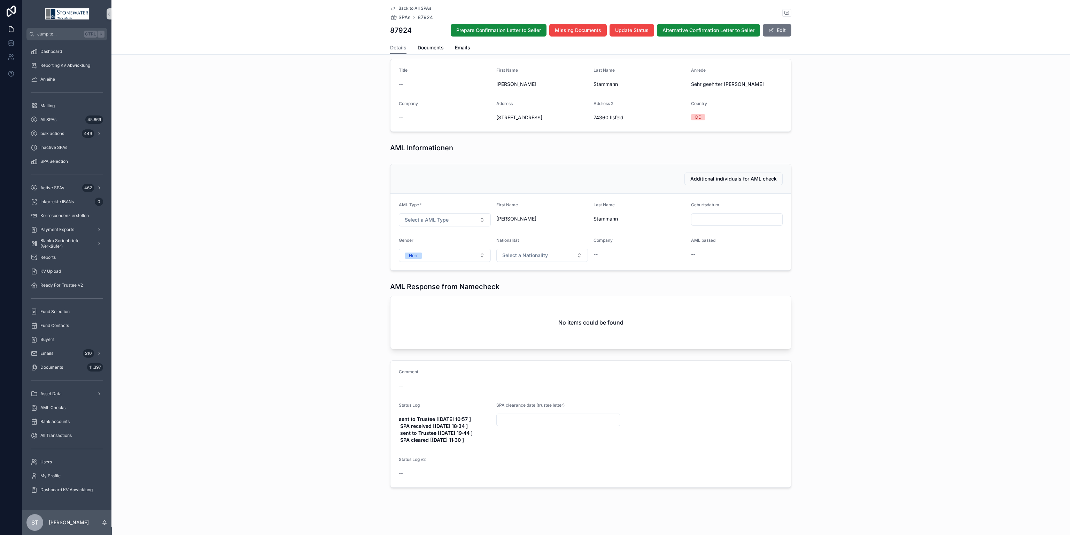
click at [401, 9] on span "Back to All SPAs" at bounding box center [414, 9] width 33 height 6
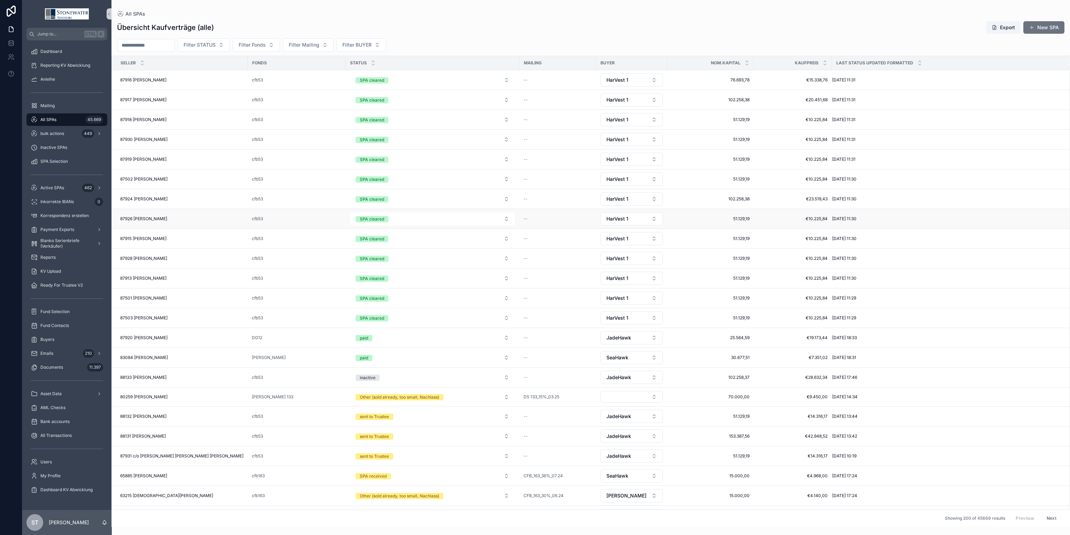
click at [210, 221] on div "87926 [PERSON_NAME] 87926 [PERSON_NAME]" at bounding box center [181, 219] width 123 height 6
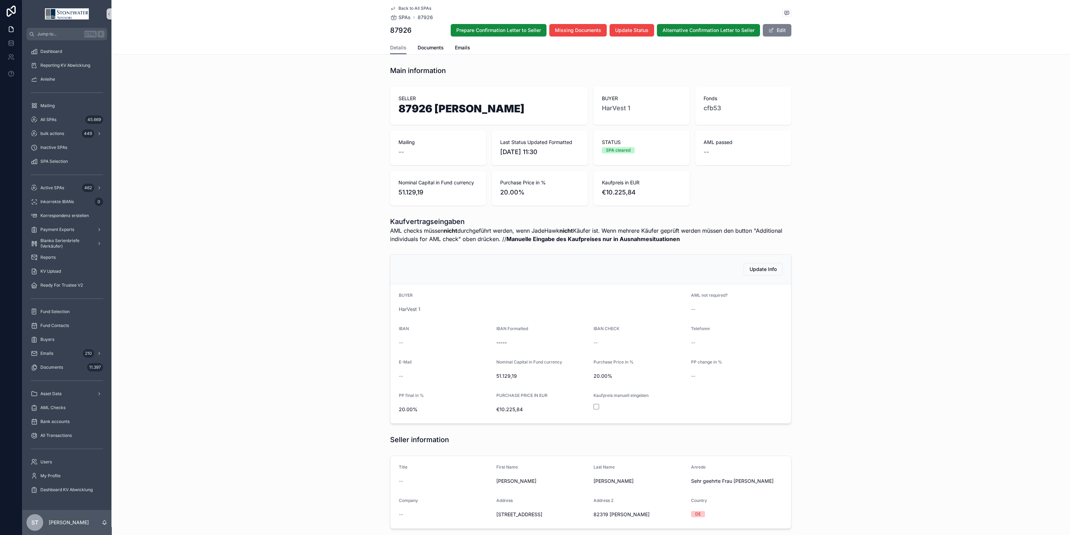
click at [782, 31] on button "Edit" at bounding box center [776, 30] width 29 height 13
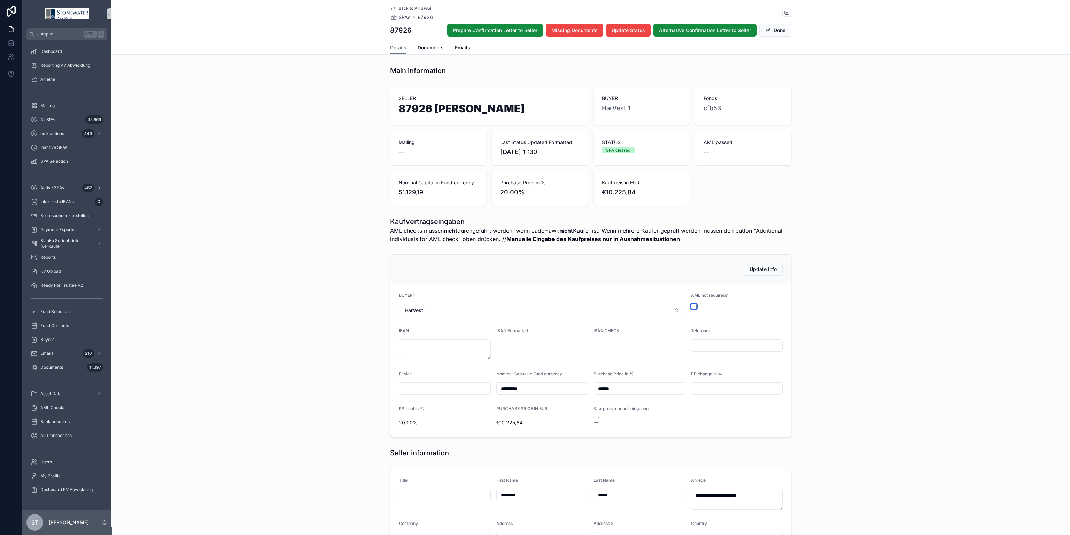
click at [691, 305] on button "scrollable content" at bounding box center [694, 307] width 6 height 6
drag, startPoint x: 421, startPoint y: 352, endPoint x: 429, endPoint y: 350, distance: 8.3
click at [421, 352] on textarea "scrollable content" at bounding box center [445, 349] width 92 height 21
type textarea "**********"
click at [308, 331] on div "**********" at bounding box center [590, 346] width 958 height 188
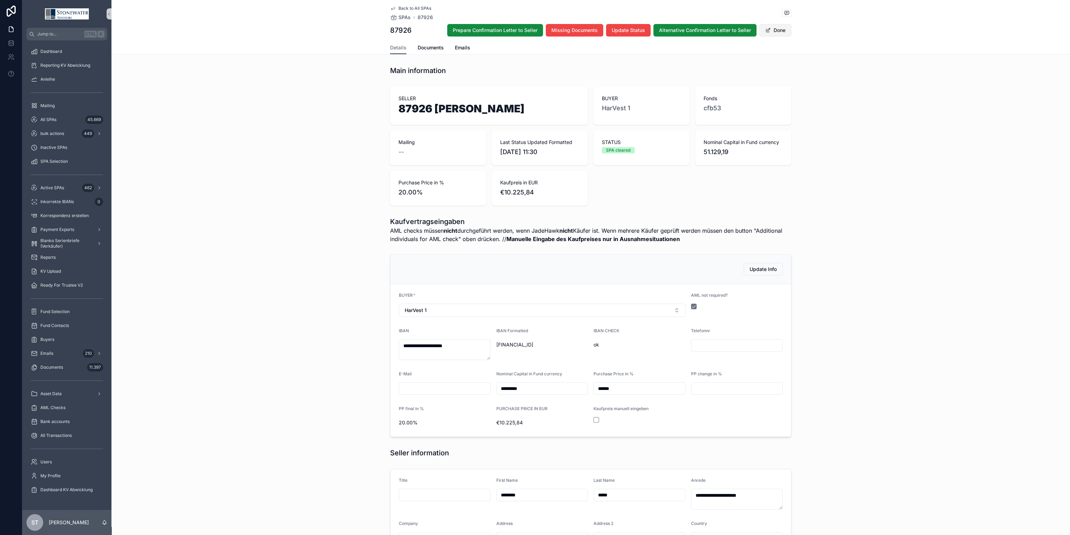
click at [775, 35] on button "Done" at bounding box center [775, 30] width 32 height 13
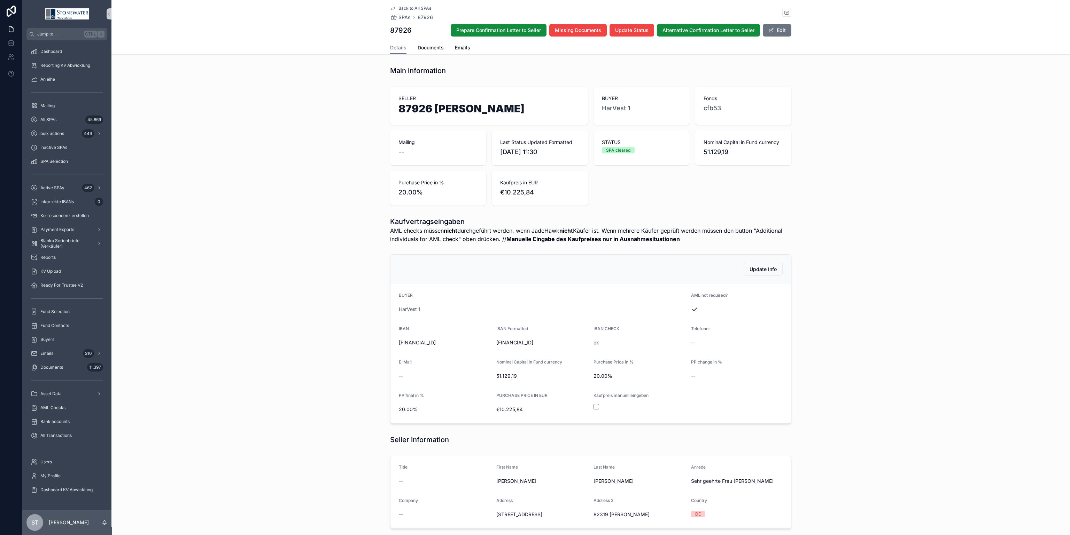
click at [400, 8] on span "Back to All SPAs" at bounding box center [414, 9] width 33 height 6
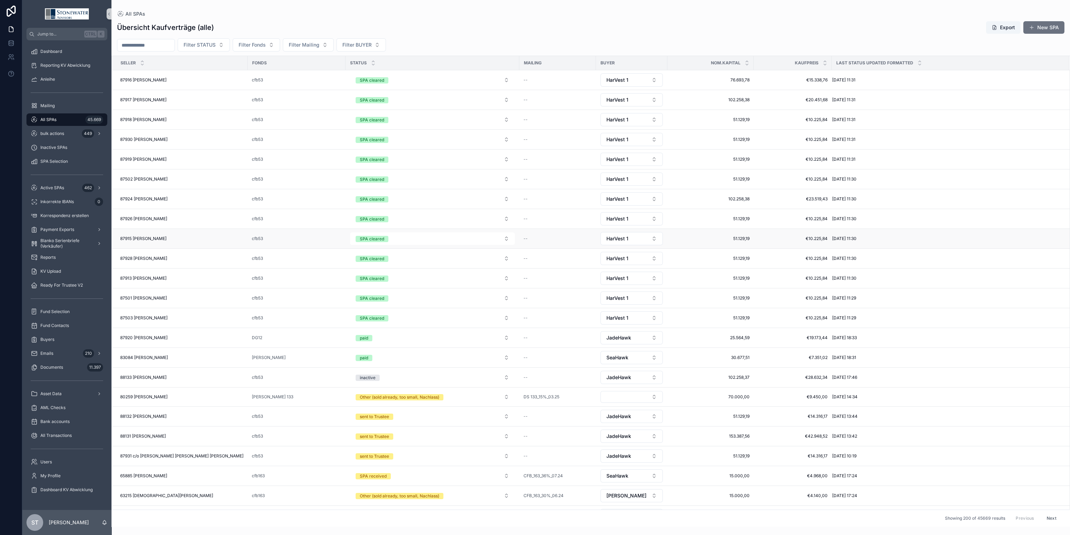
click at [193, 241] on div "87915 [PERSON_NAME] 87915 [PERSON_NAME]" at bounding box center [181, 239] width 123 height 6
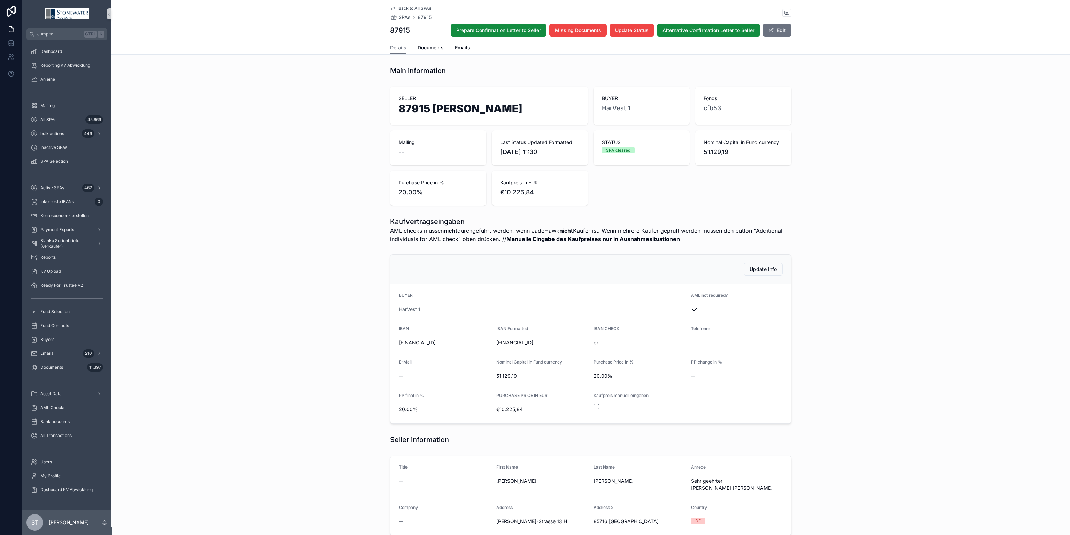
click at [404, 8] on span "Back to All SPAs" at bounding box center [414, 9] width 33 height 6
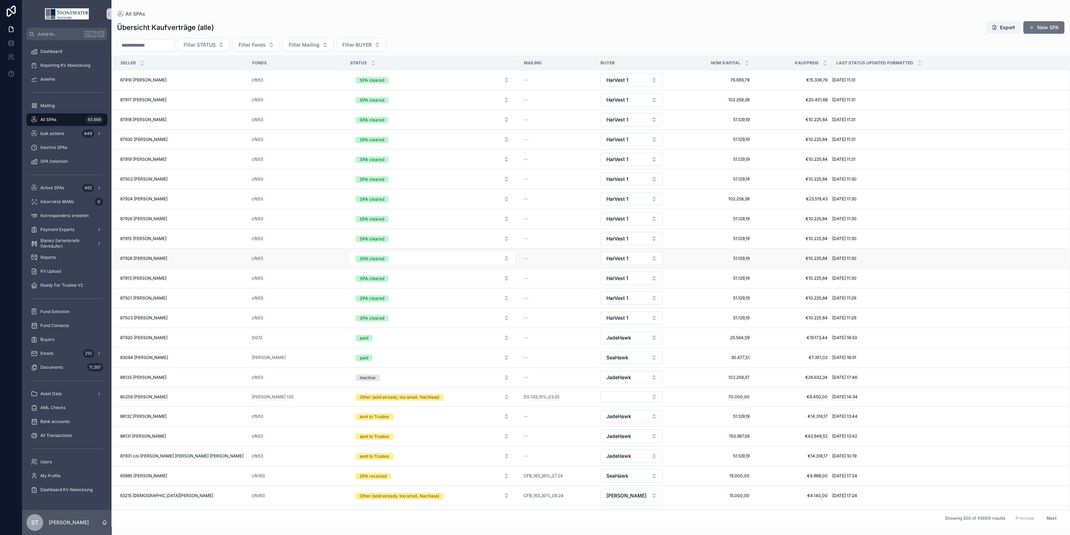
click at [188, 261] on div "87928 [PERSON_NAME] 87928 [PERSON_NAME]" at bounding box center [181, 259] width 123 height 6
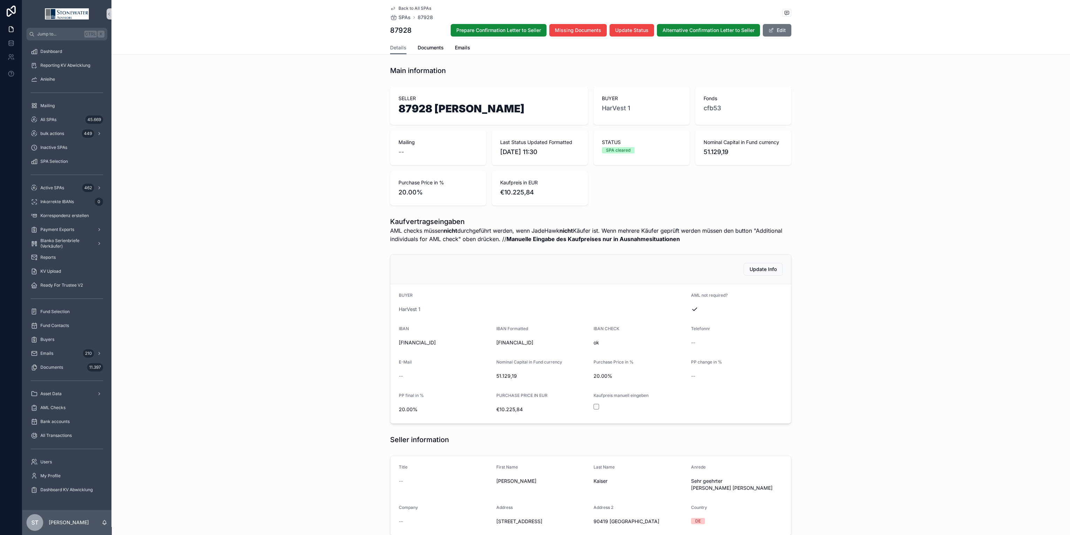
drag, startPoint x: 410, startPoint y: 6, endPoint x: 64, endPoint y: 2, distance: 346.1
click at [410, 6] on span "Back to All SPAs" at bounding box center [414, 9] width 33 height 6
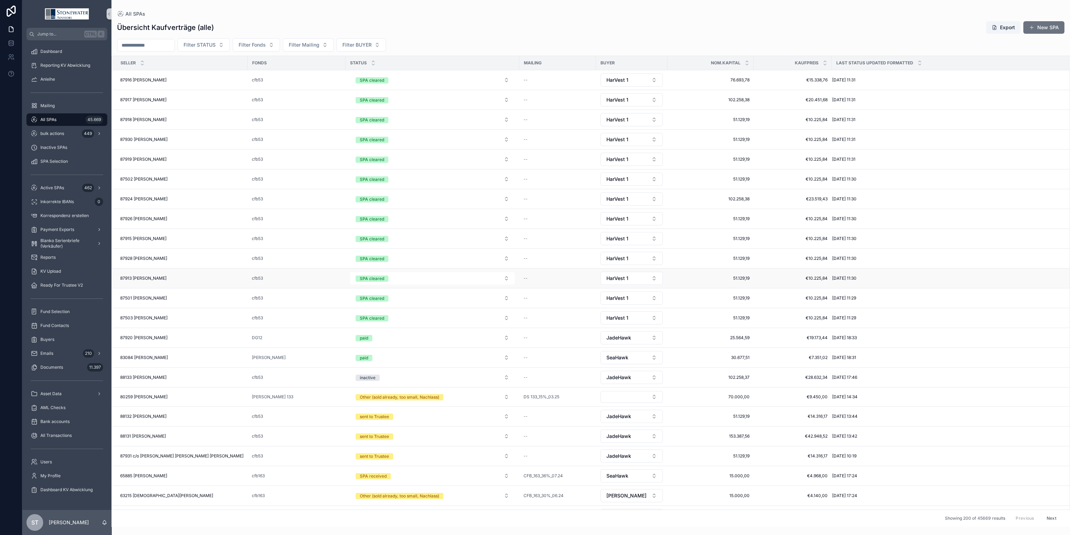
click at [198, 281] on div "87913 [PERSON_NAME] 87913 [PERSON_NAME]" at bounding box center [181, 279] width 123 height 6
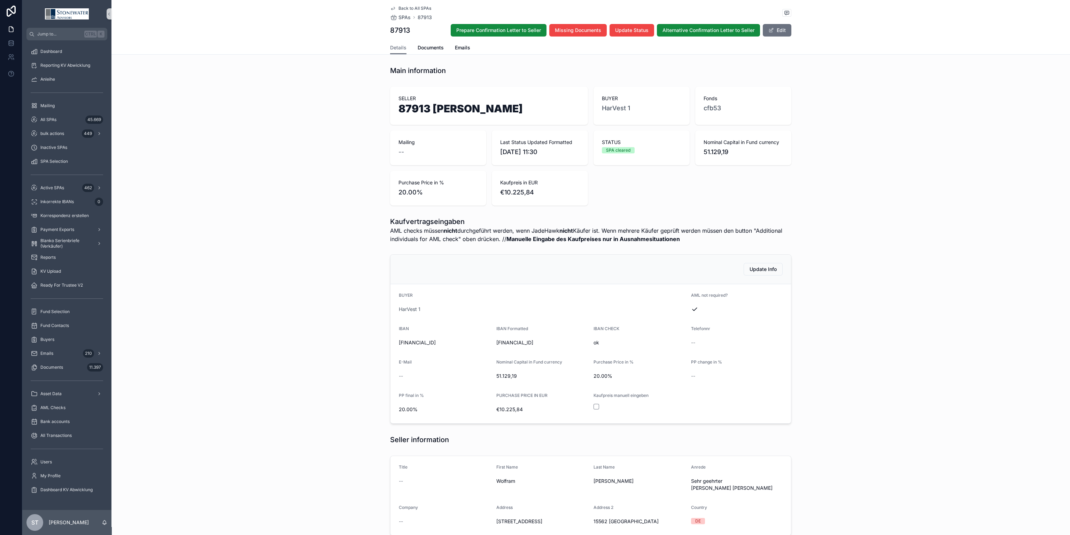
drag, startPoint x: 419, startPoint y: 6, endPoint x: 9, endPoint y: 28, distance: 411.1
click at [419, 6] on span "Back to All SPAs" at bounding box center [414, 9] width 33 height 6
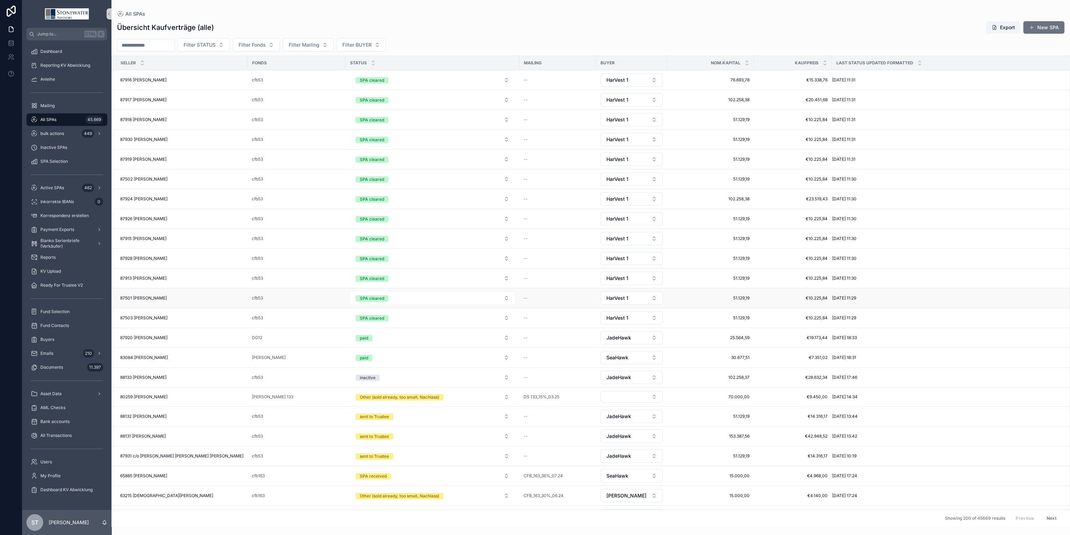
click at [199, 298] on div "87501 [PERSON_NAME] 87501 [PERSON_NAME]" at bounding box center [181, 299] width 123 height 6
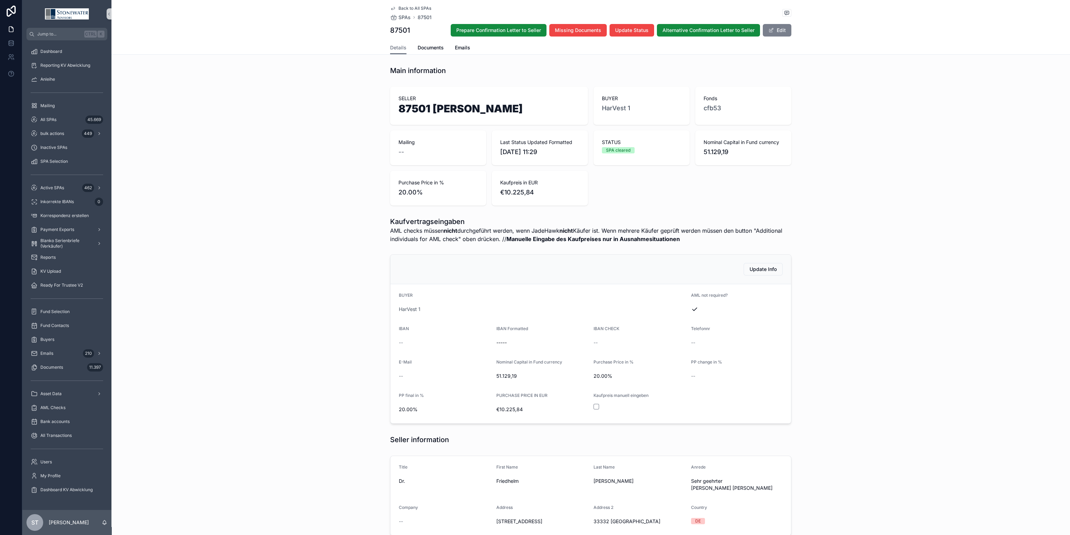
click at [775, 32] on button "Edit" at bounding box center [776, 30] width 29 height 13
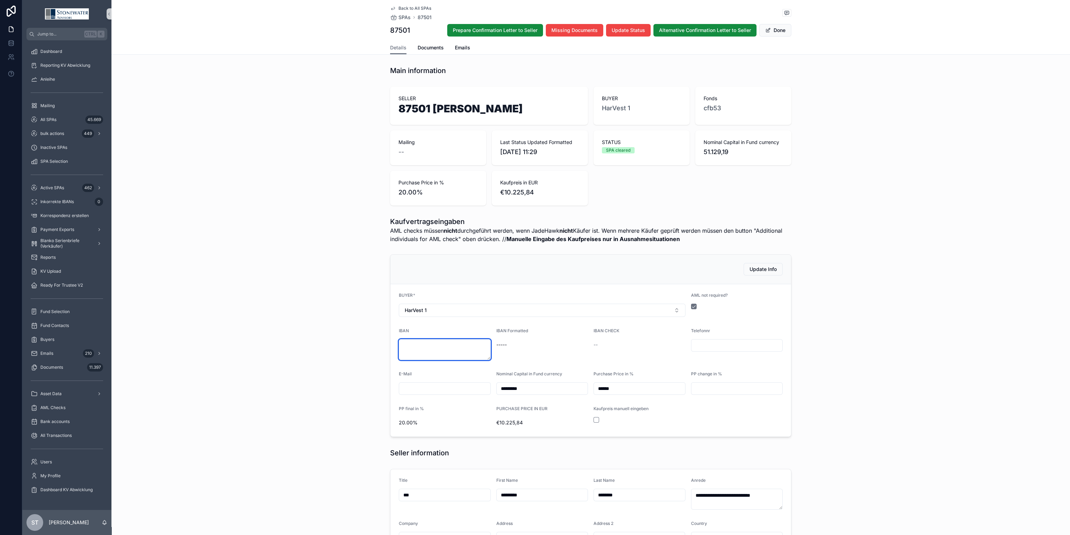
click at [417, 354] on textarea "scrollable content" at bounding box center [445, 349] width 92 height 21
type textarea "**********"
click at [628, 367] on form "**********" at bounding box center [590, 360] width 400 height 152
click at [778, 28] on button "Done" at bounding box center [775, 30] width 32 height 13
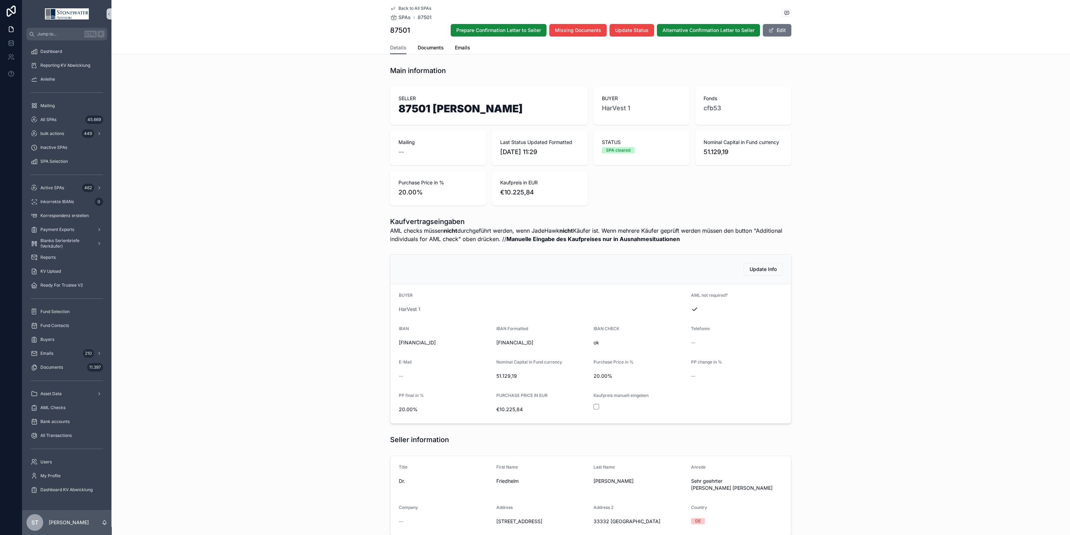
click at [398, 7] on span "Back to All SPAs" at bounding box center [414, 9] width 33 height 6
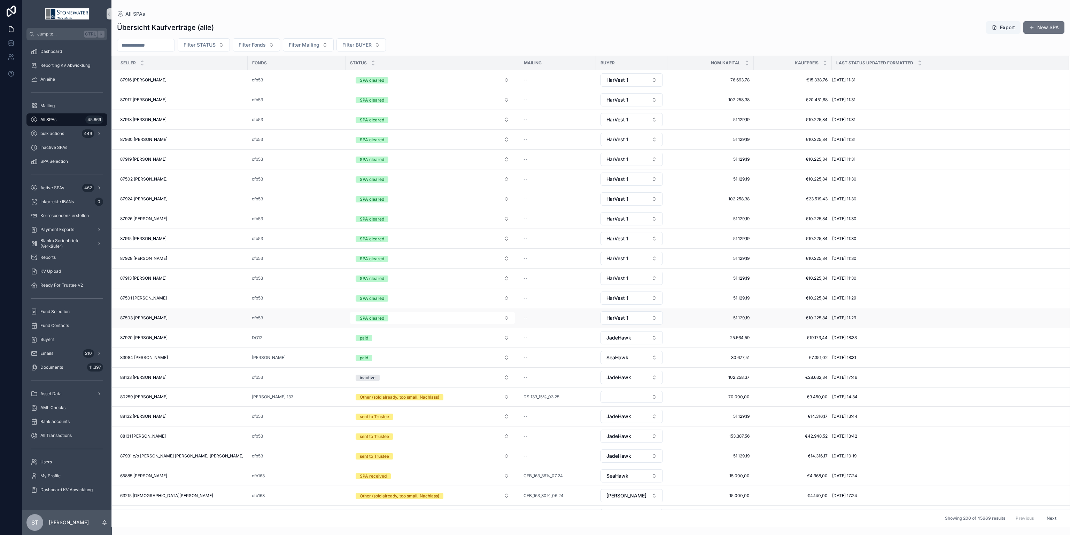
click at [207, 321] on div "87503 [PERSON_NAME] 87503 [PERSON_NAME]" at bounding box center [181, 318] width 123 height 6
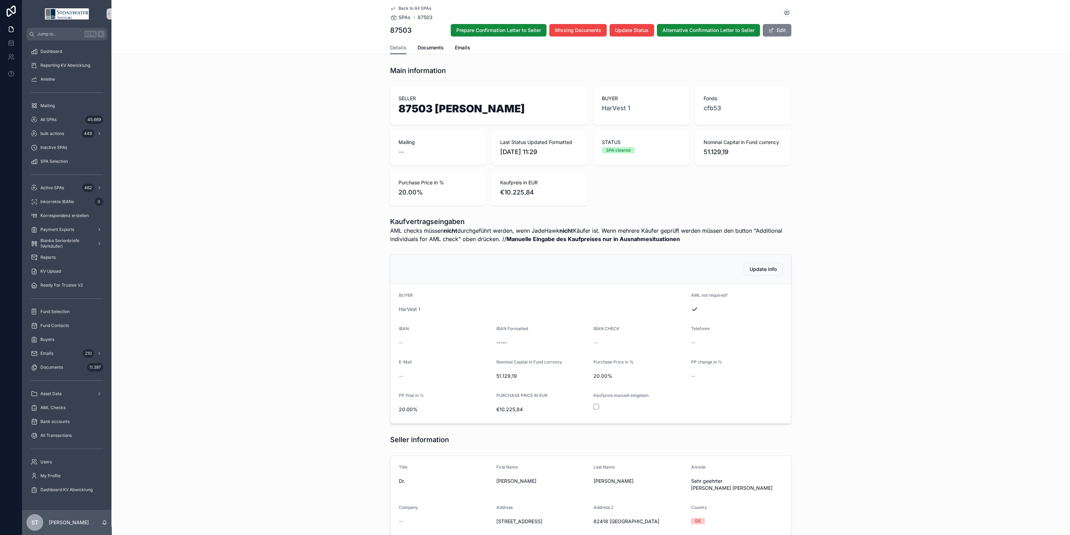
click at [783, 33] on button "Edit" at bounding box center [776, 30] width 29 height 13
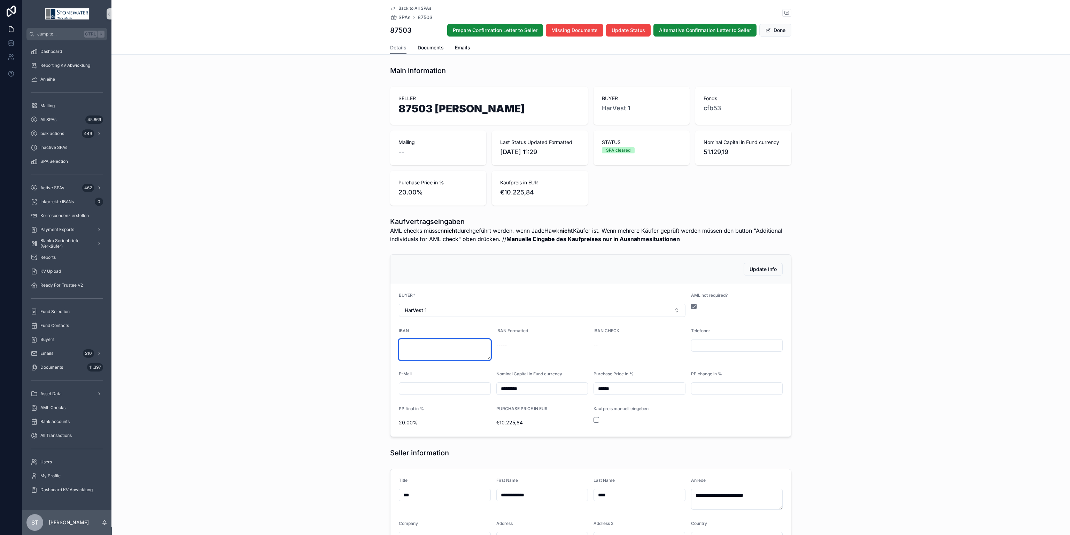
click at [439, 350] on textarea "scrollable content" at bounding box center [445, 349] width 92 height 21
type textarea "**********"
click at [775, 29] on button "Done" at bounding box center [775, 30] width 32 height 13
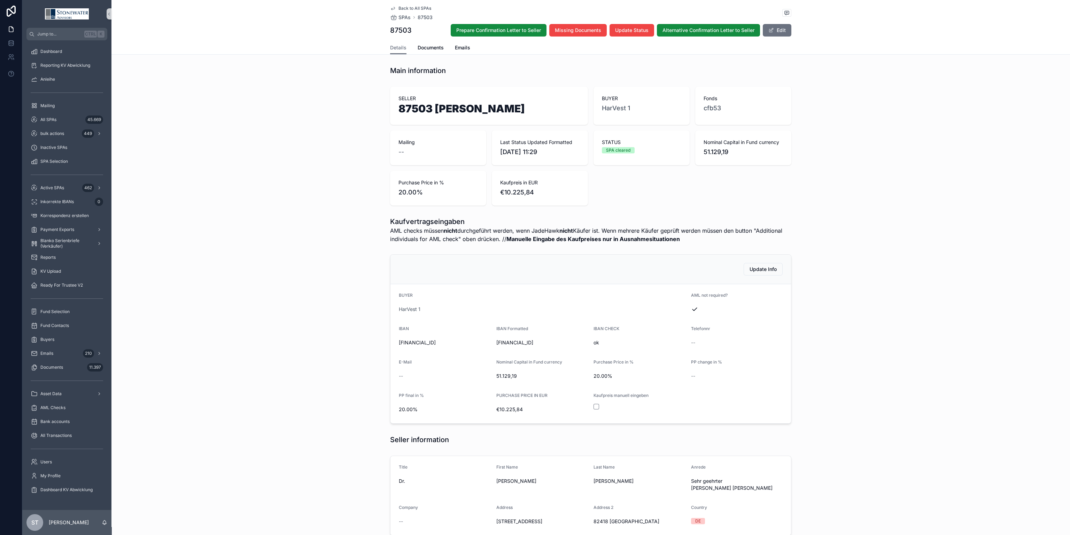
click at [406, 8] on span "Back to All SPAs" at bounding box center [414, 9] width 33 height 6
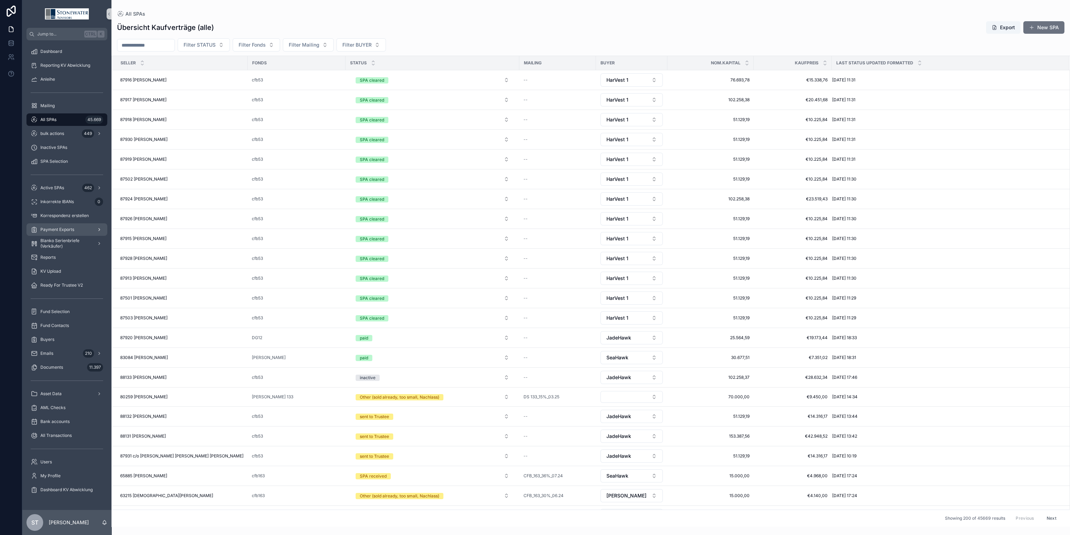
click at [65, 225] on div "Payment Exports" at bounding box center [67, 229] width 72 height 11
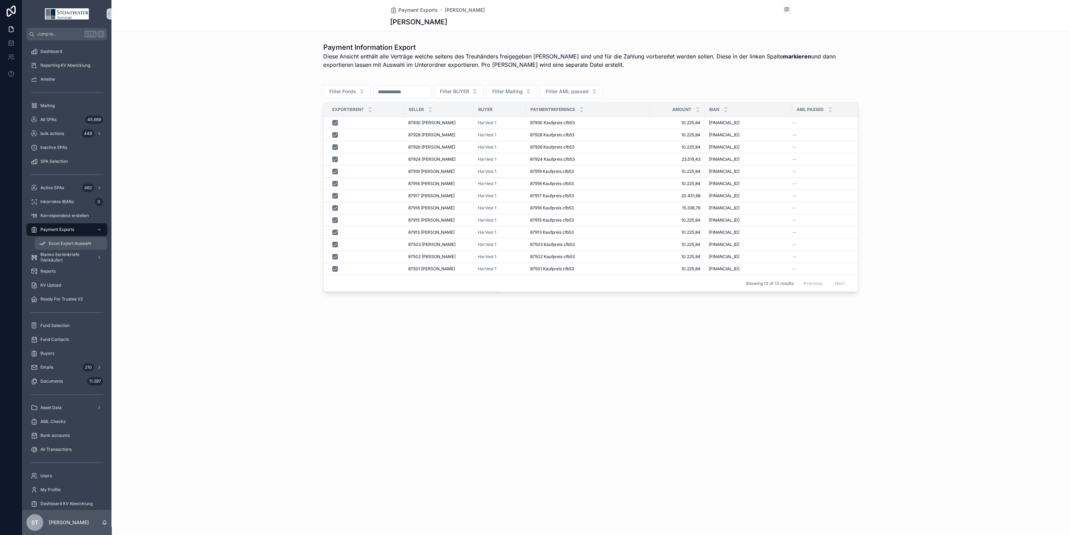
click at [55, 243] on span "Excel Export Auswahl" at bounding box center [70, 244] width 42 height 6
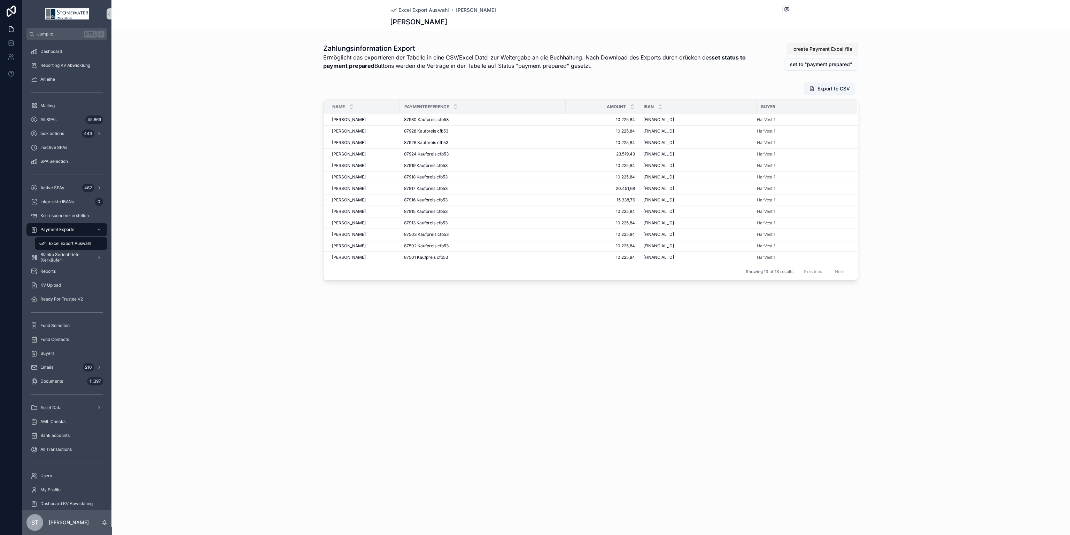
click at [832, 45] on button "create Payment Excel file" at bounding box center [822, 49] width 71 height 13
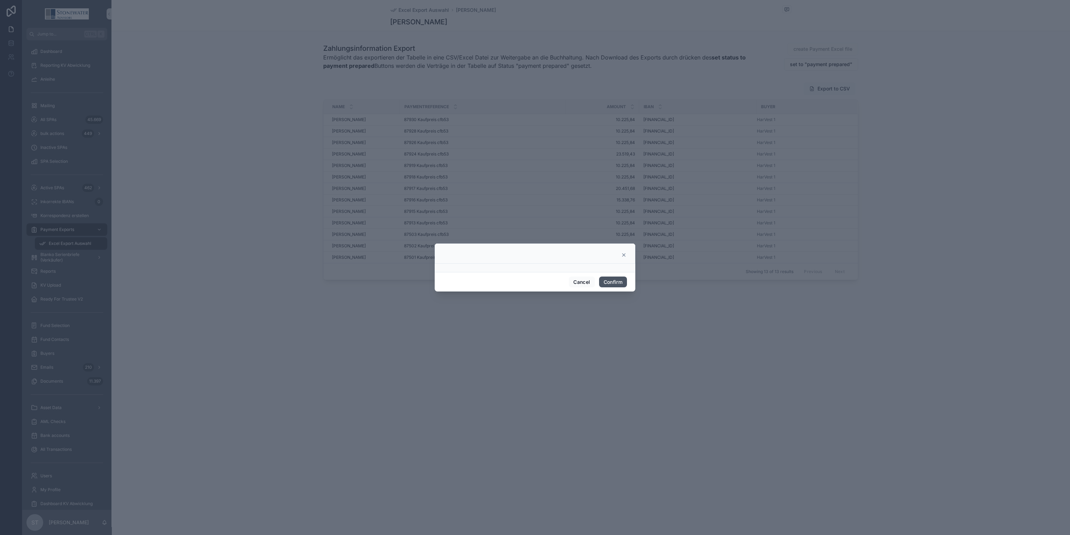
click at [619, 279] on button "Confirm" at bounding box center [613, 282] width 28 height 11
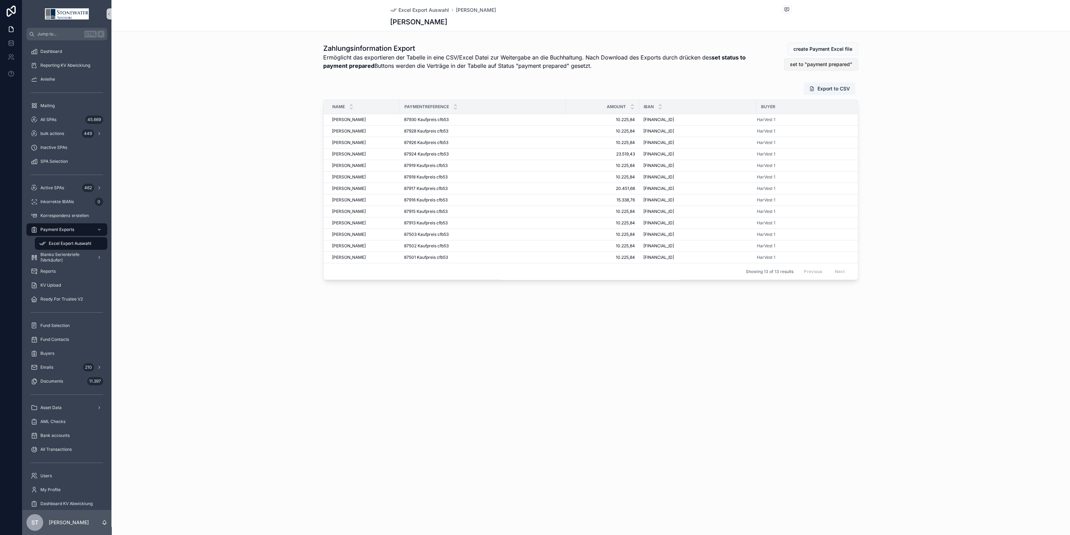
click at [851, 65] on span "set to "payment prepared"" at bounding box center [821, 64] width 62 height 7
